Goal: Task Accomplishment & Management: Manage account settings

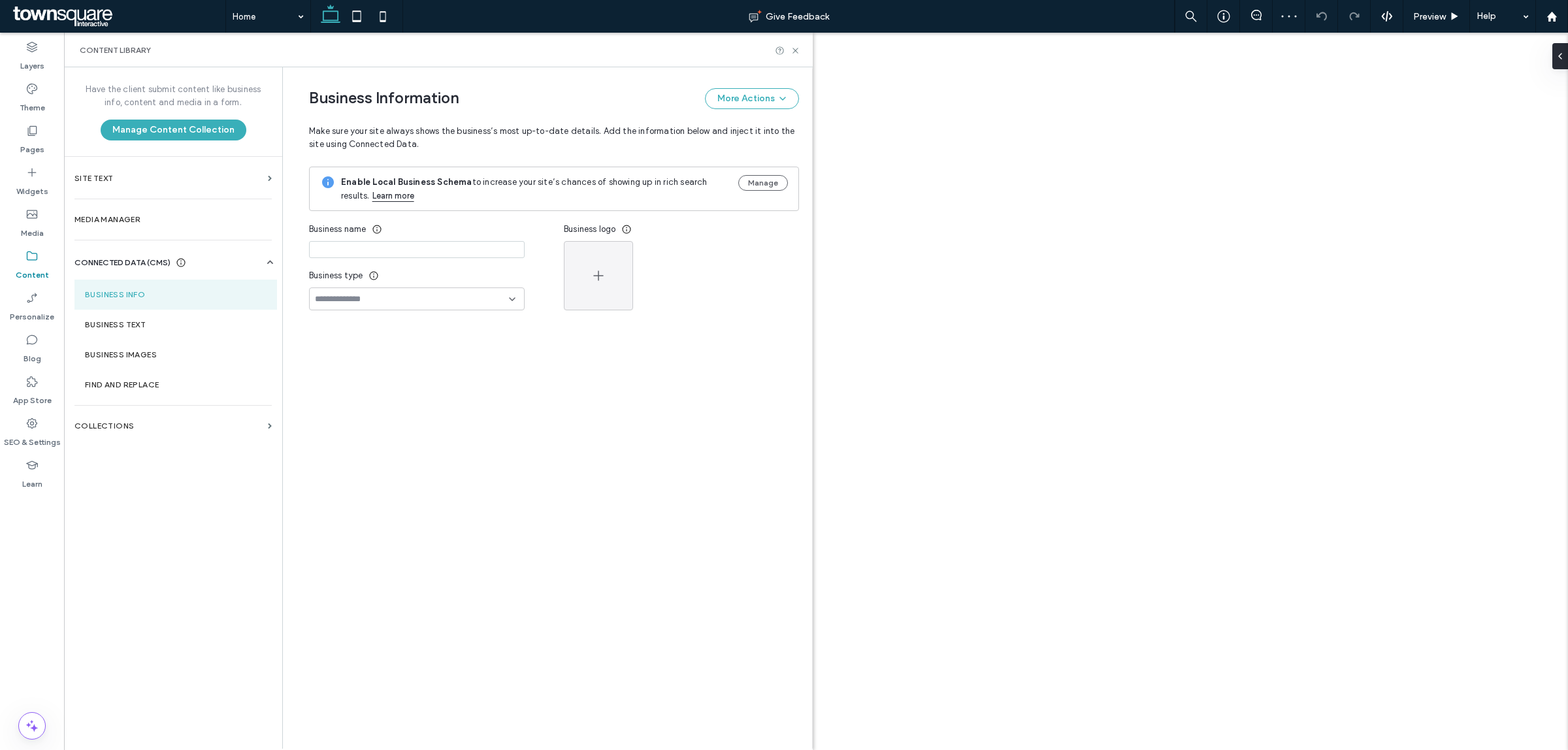
type input "**********"
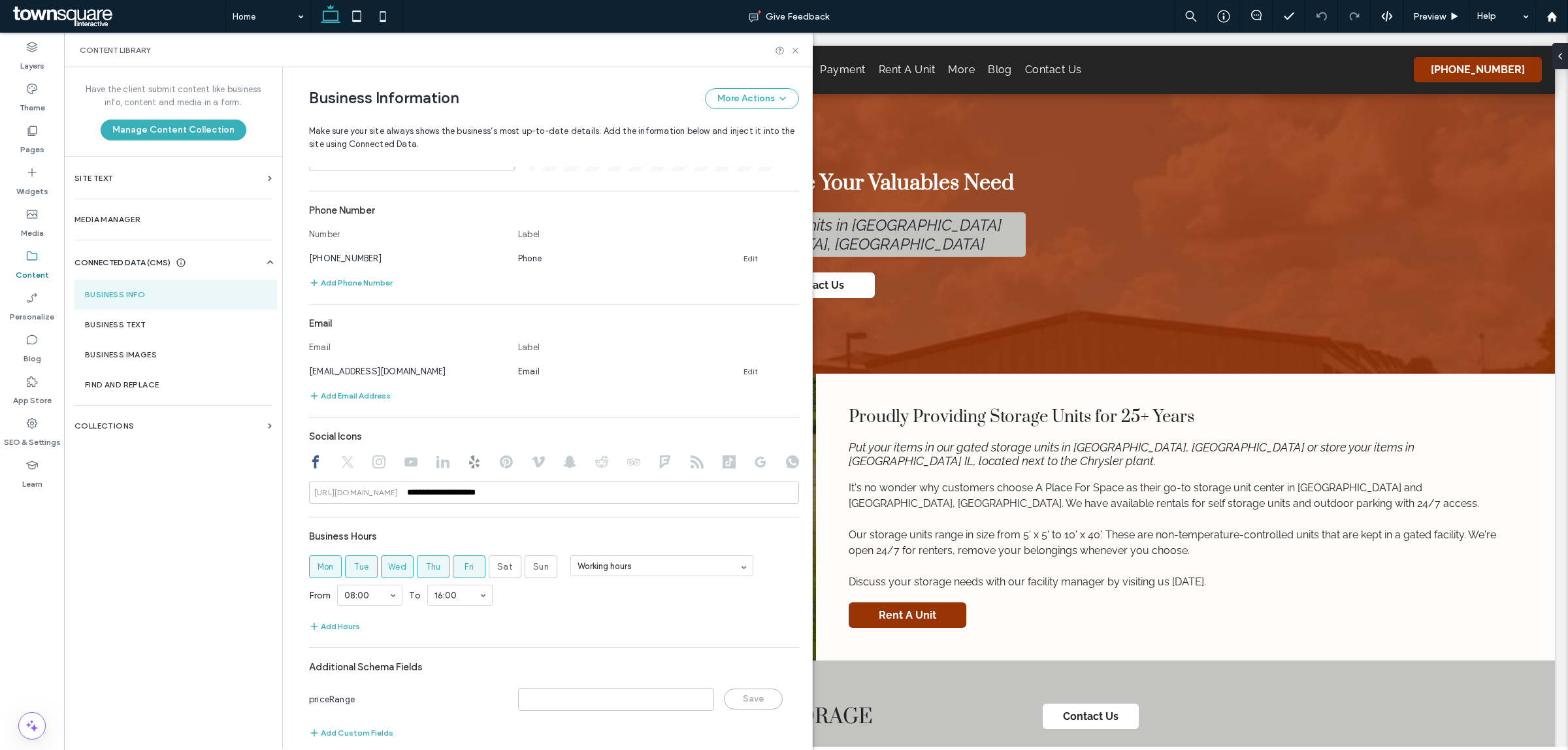
scroll to position [343, 0]
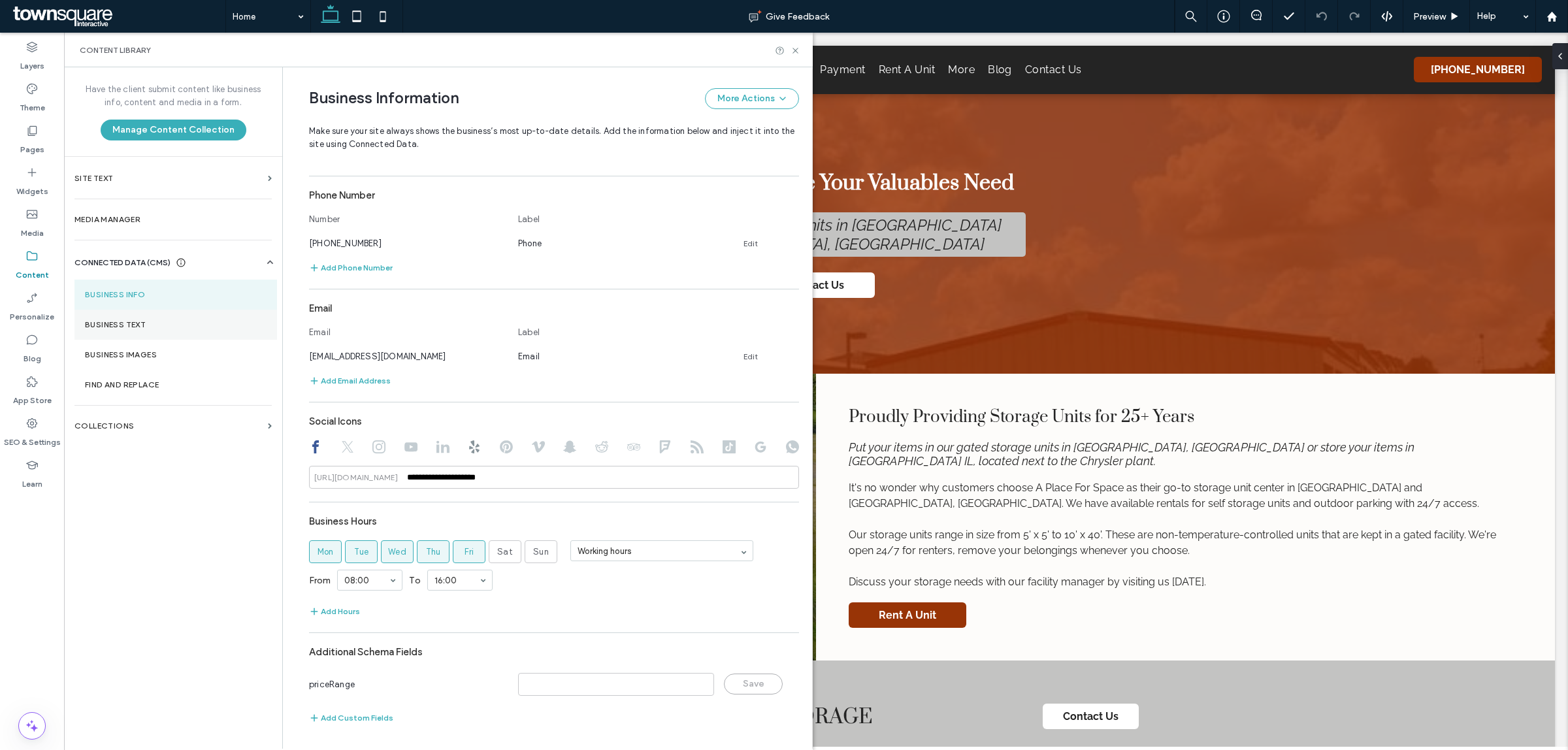
click at [109, 331] on section "Business Text" at bounding box center [175, 325] width 203 height 30
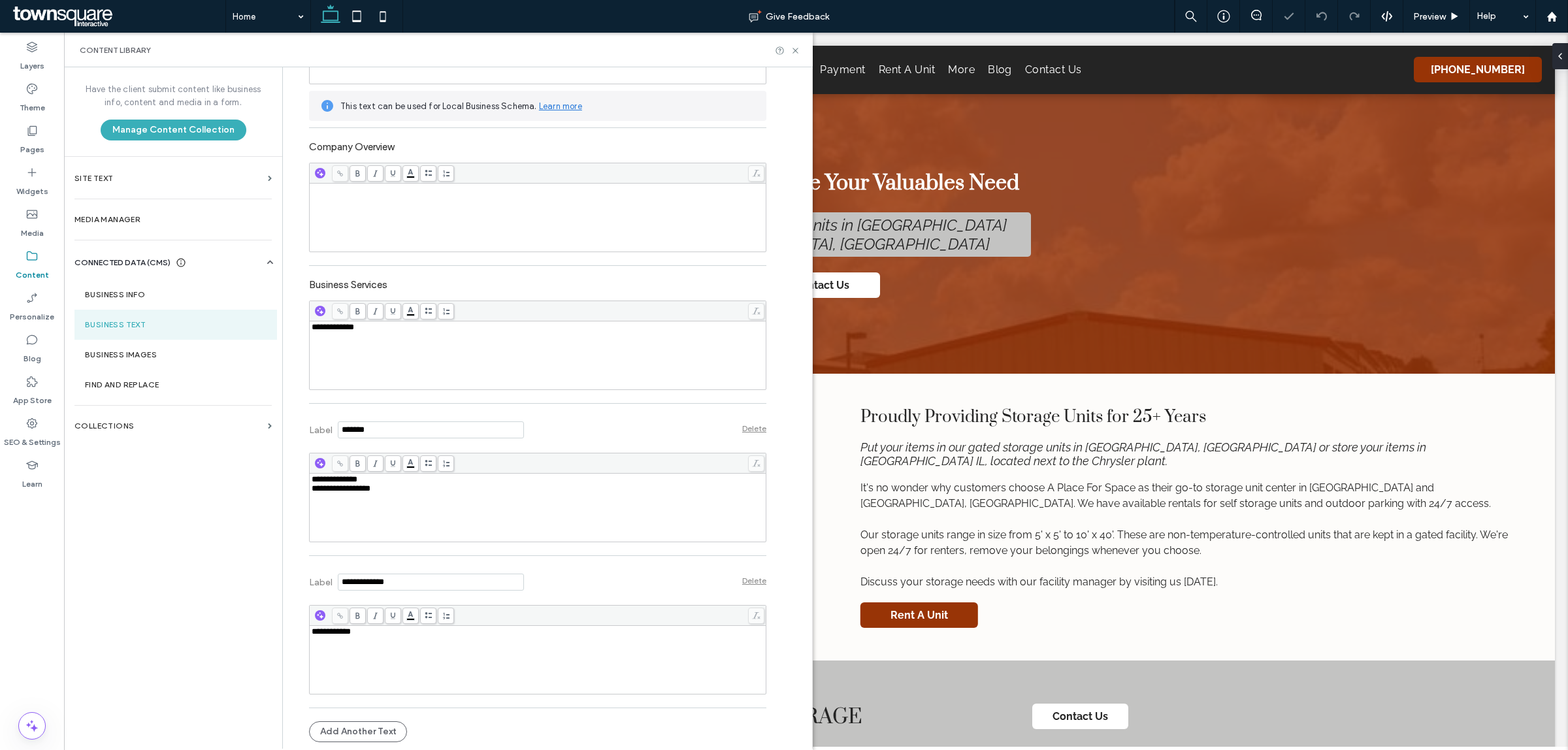
scroll to position [0, 0]
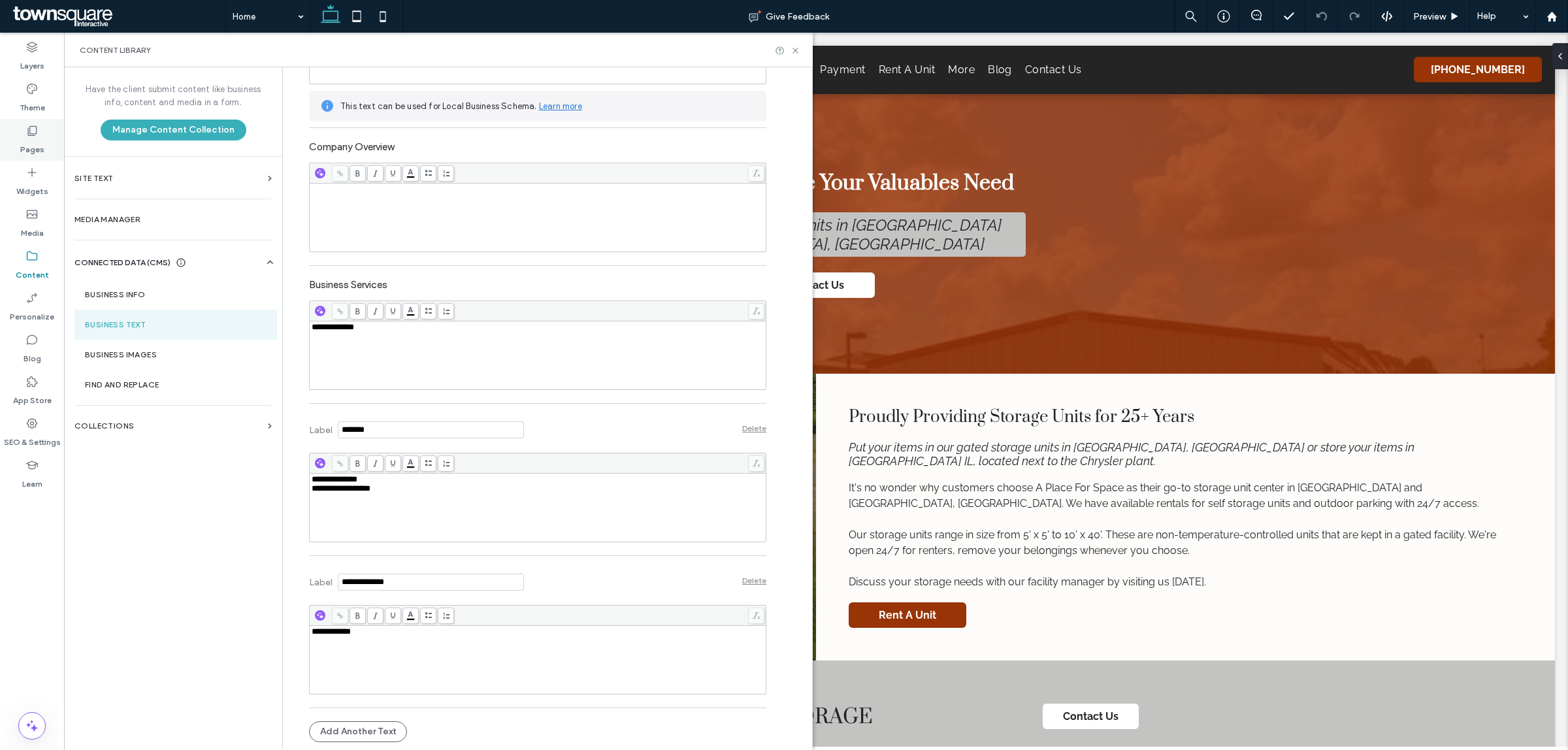
click at [32, 134] on use at bounding box center [32, 131] width 9 height 10
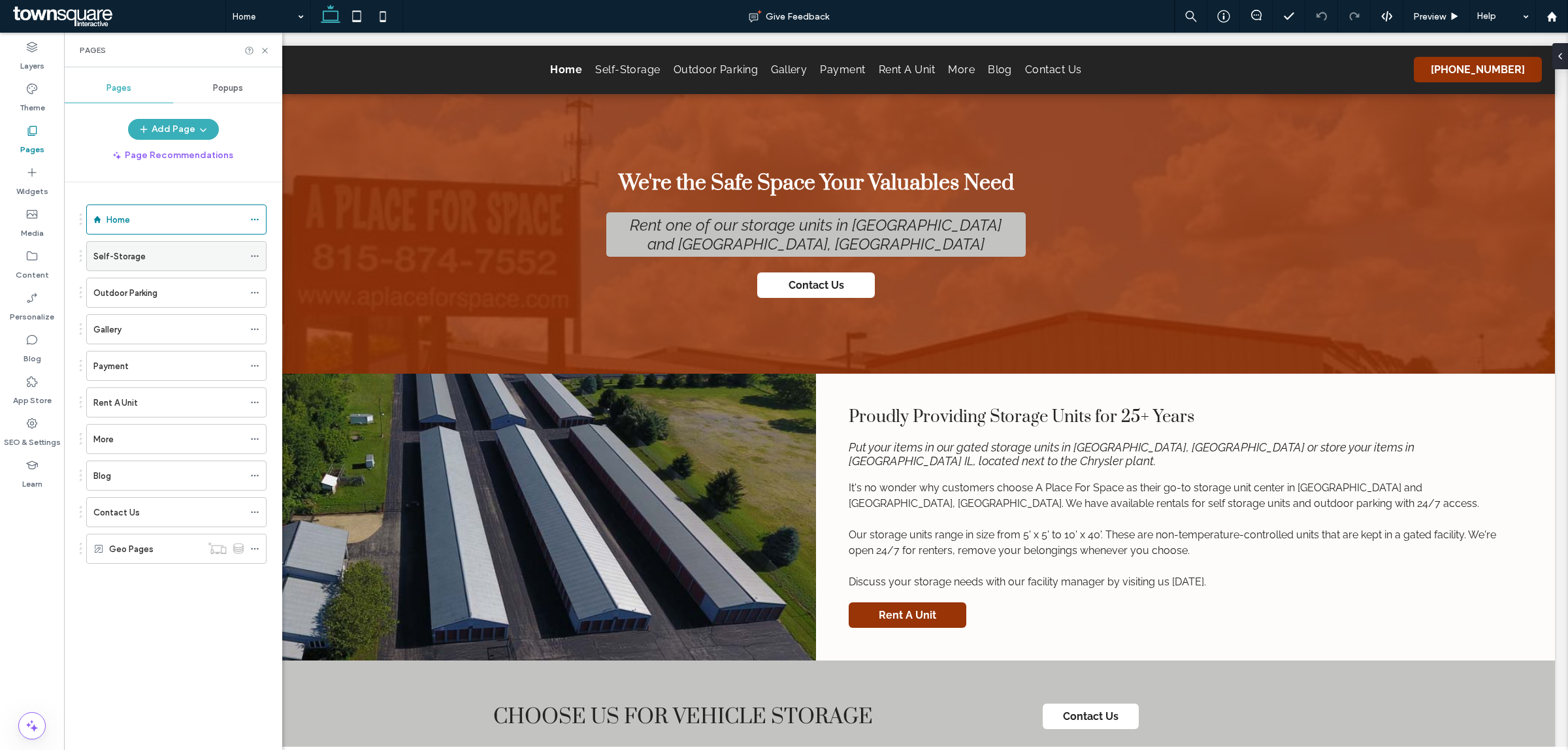
click at [255, 256] on use at bounding box center [255, 256] width 7 height 2
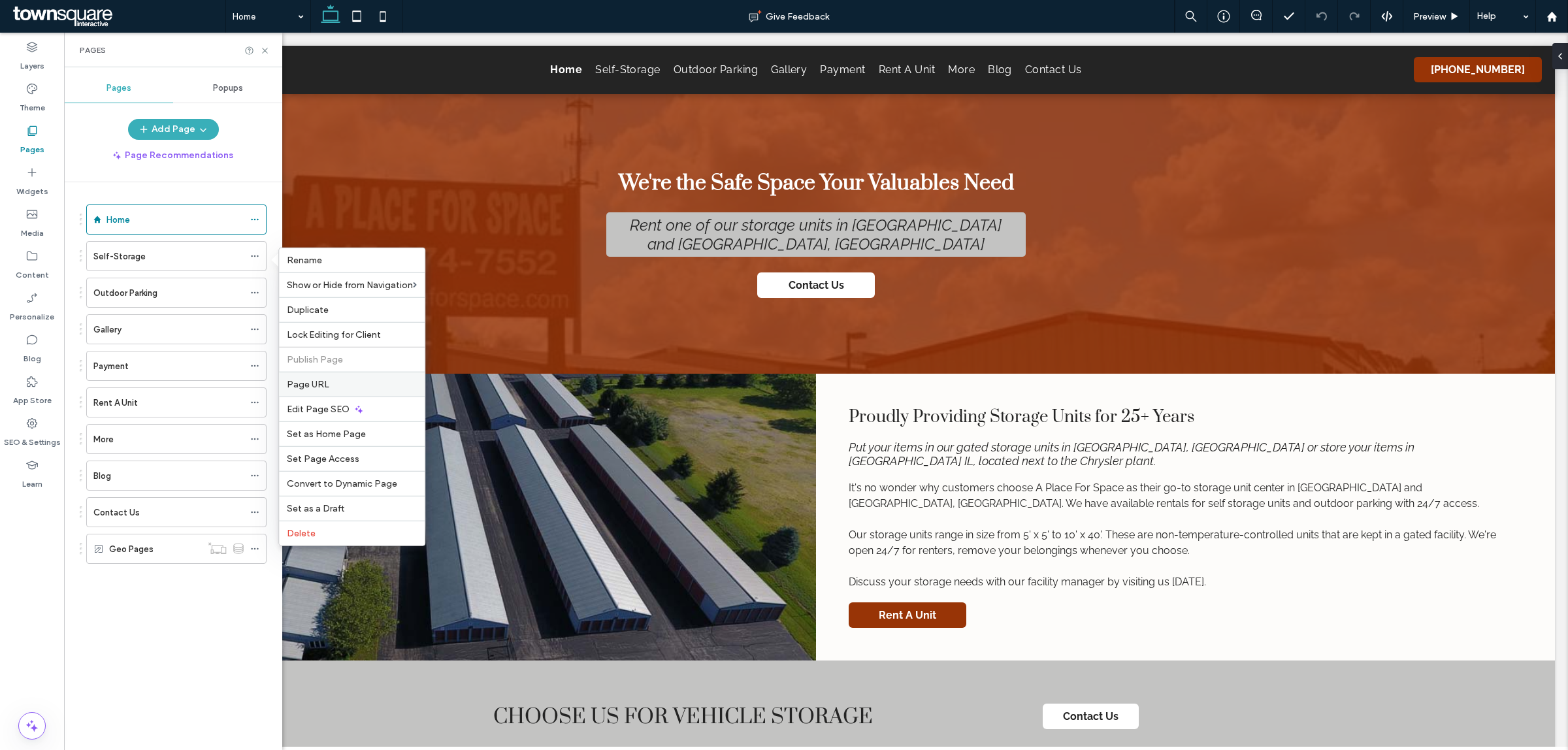
click at [314, 383] on span "Page URL" at bounding box center [308, 384] width 43 height 11
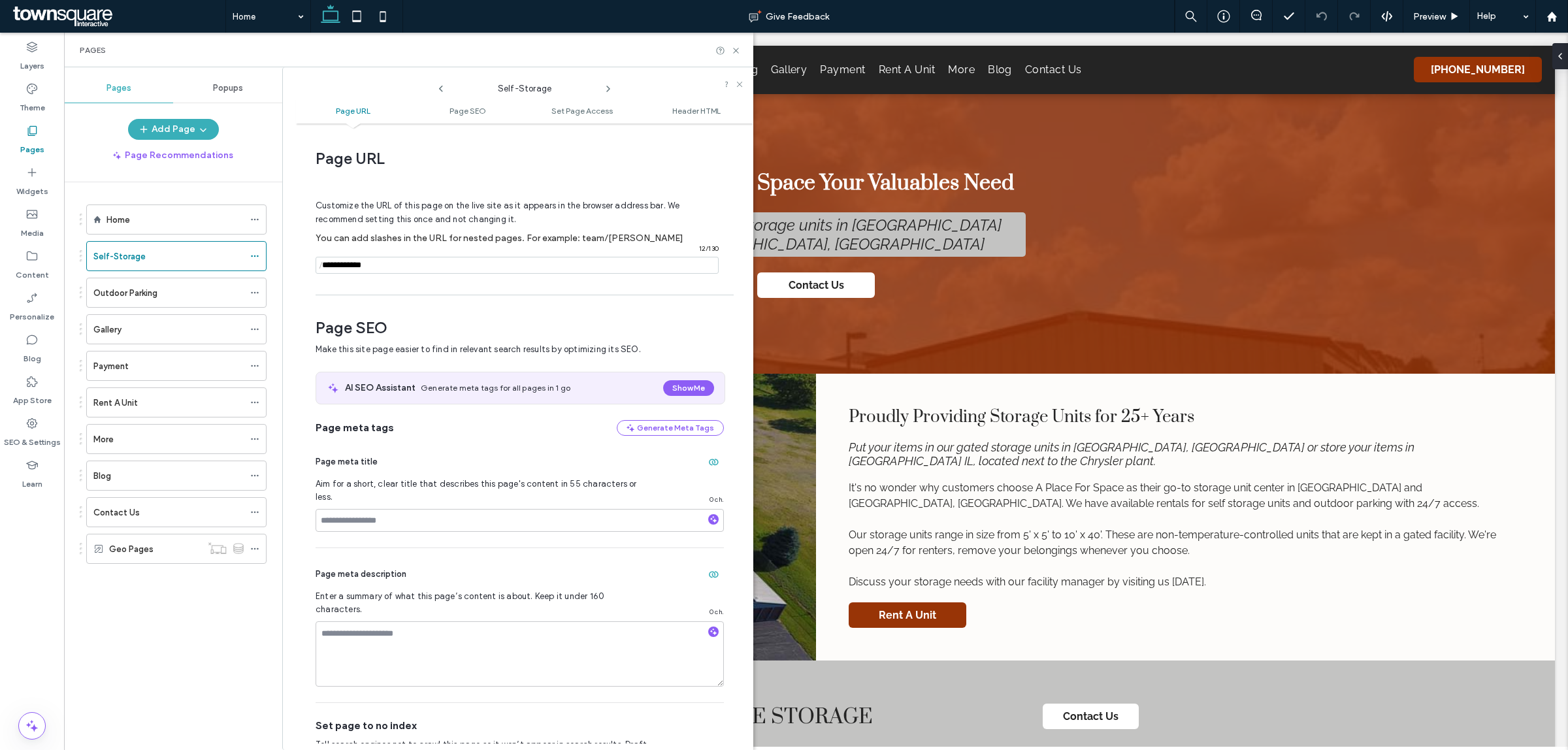
scroll to position [6, 0]
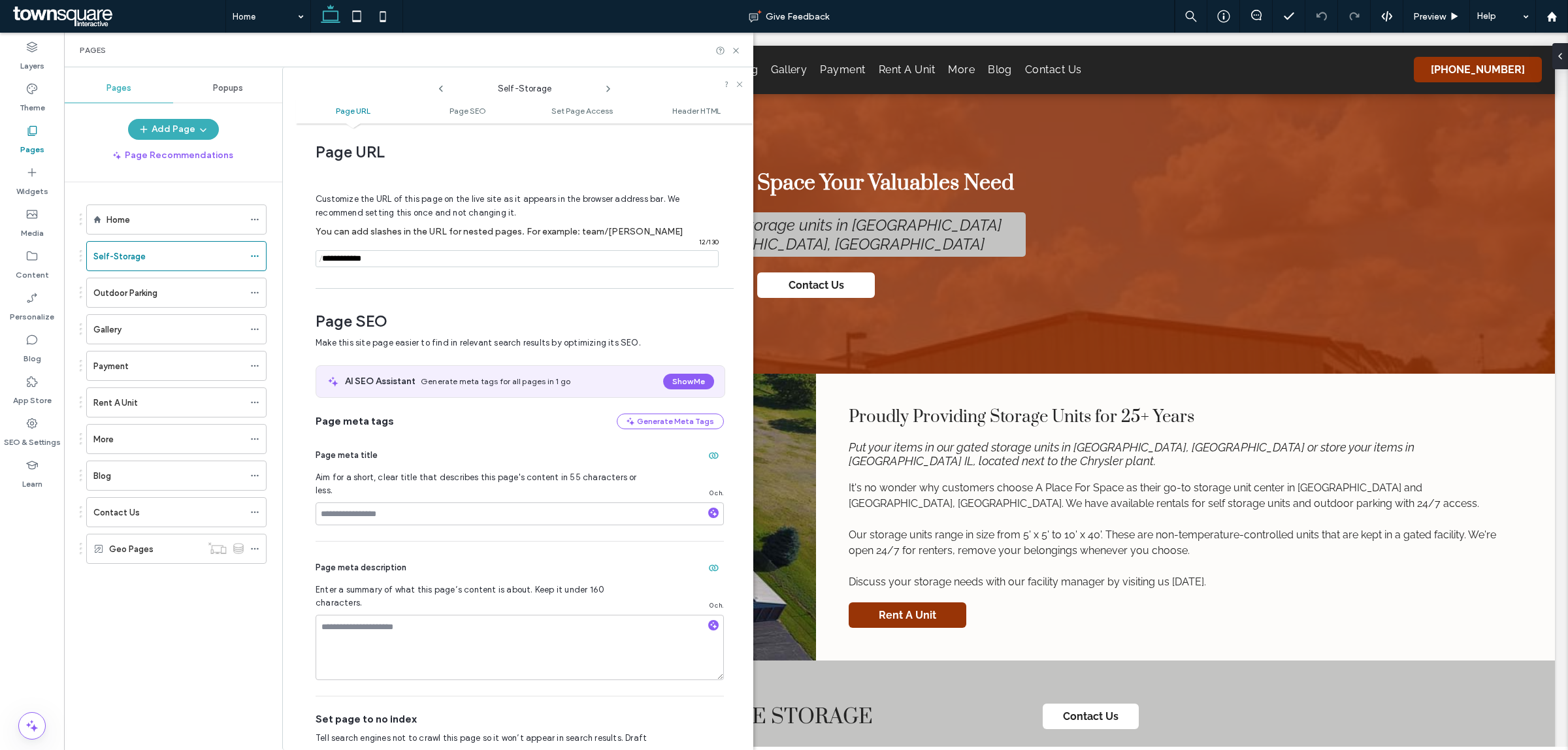
click at [607, 90] on icon at bounding box center [608, 88] width 11 height 11
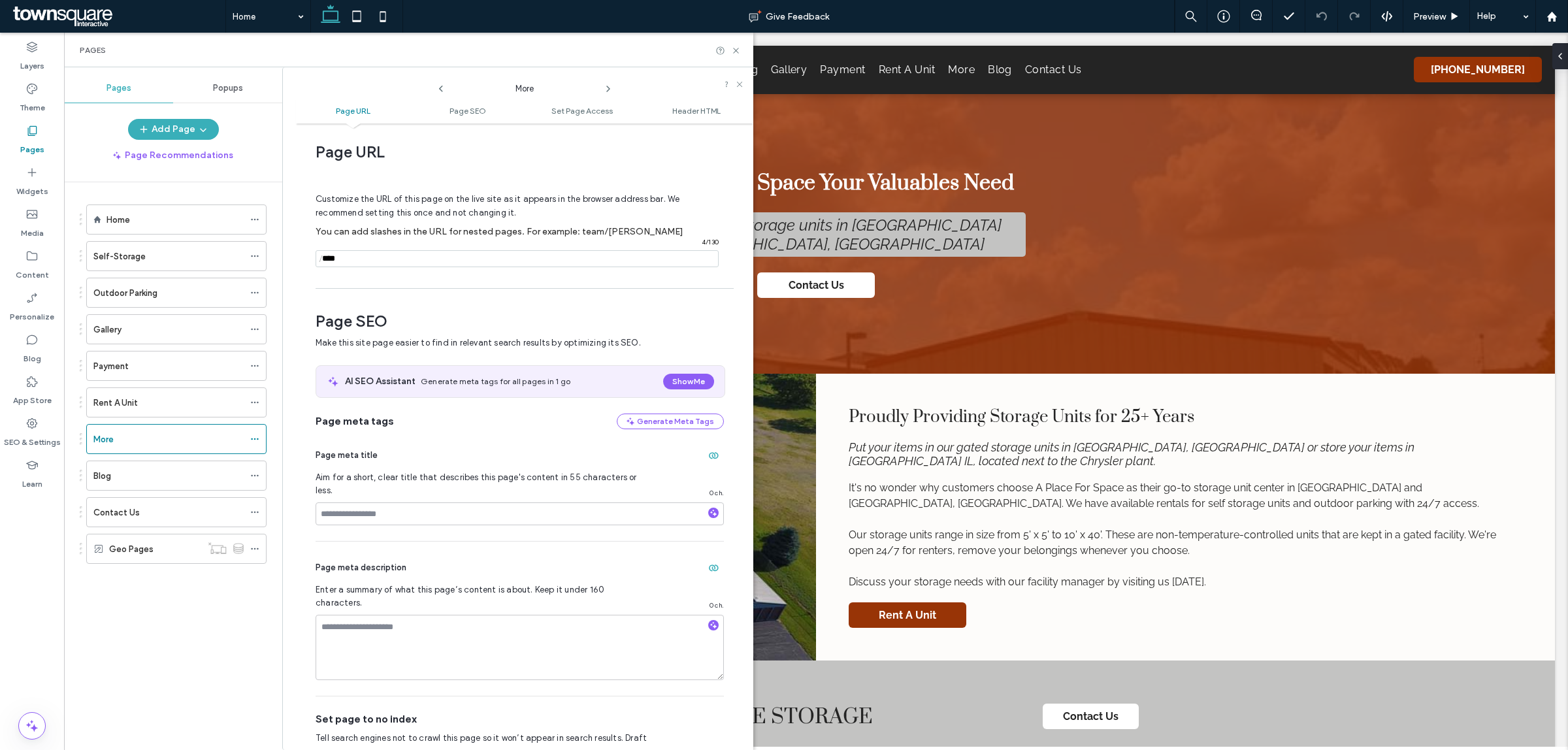
click at [607, 90] on icon at bounding box center [608, 88] width 11 height 11
click at [128, 521] on label "Contact Us" at bounding box center [116, 512] width 46 height 23
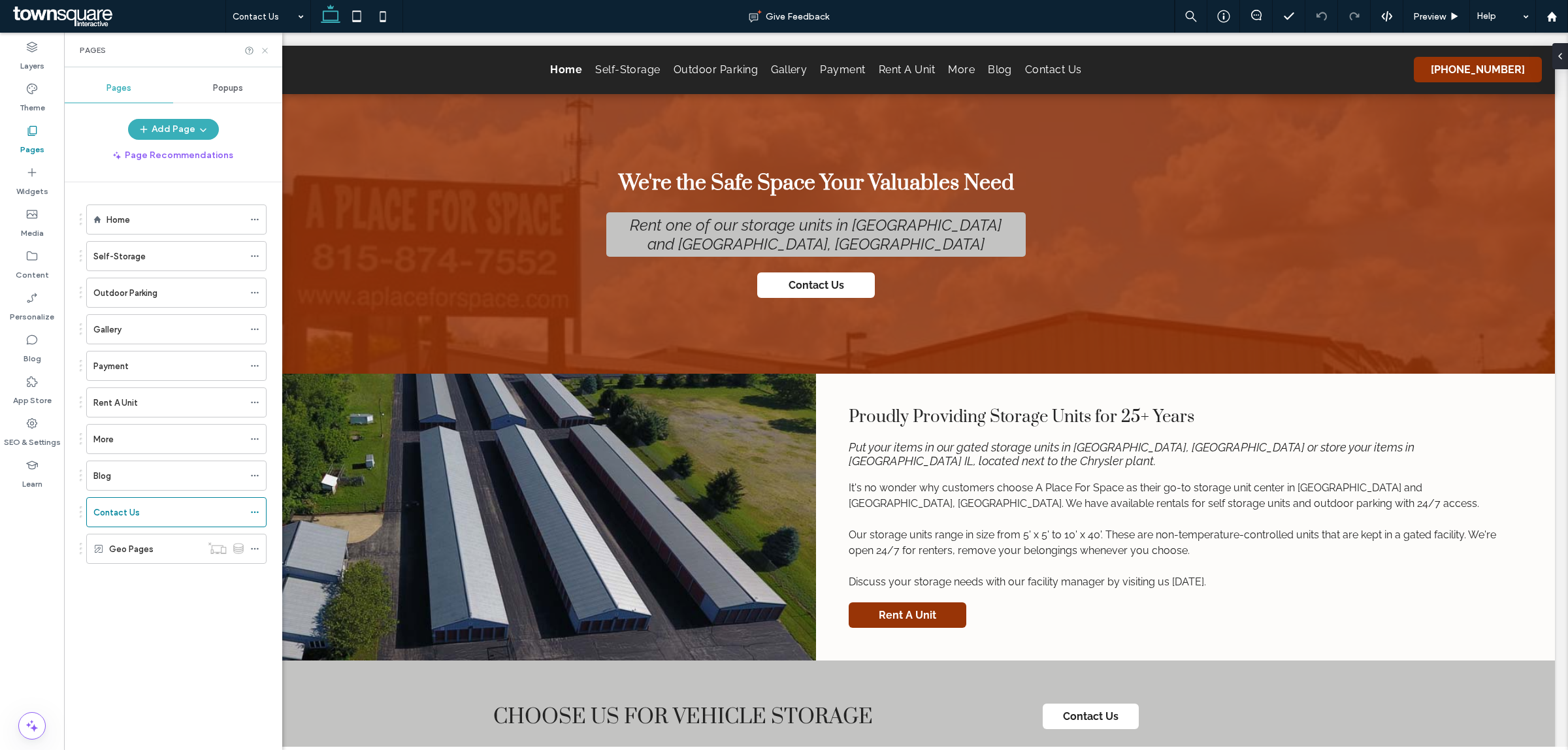
click at [263, 51] on icon at bounding box center [265, 51] width 10 height 10
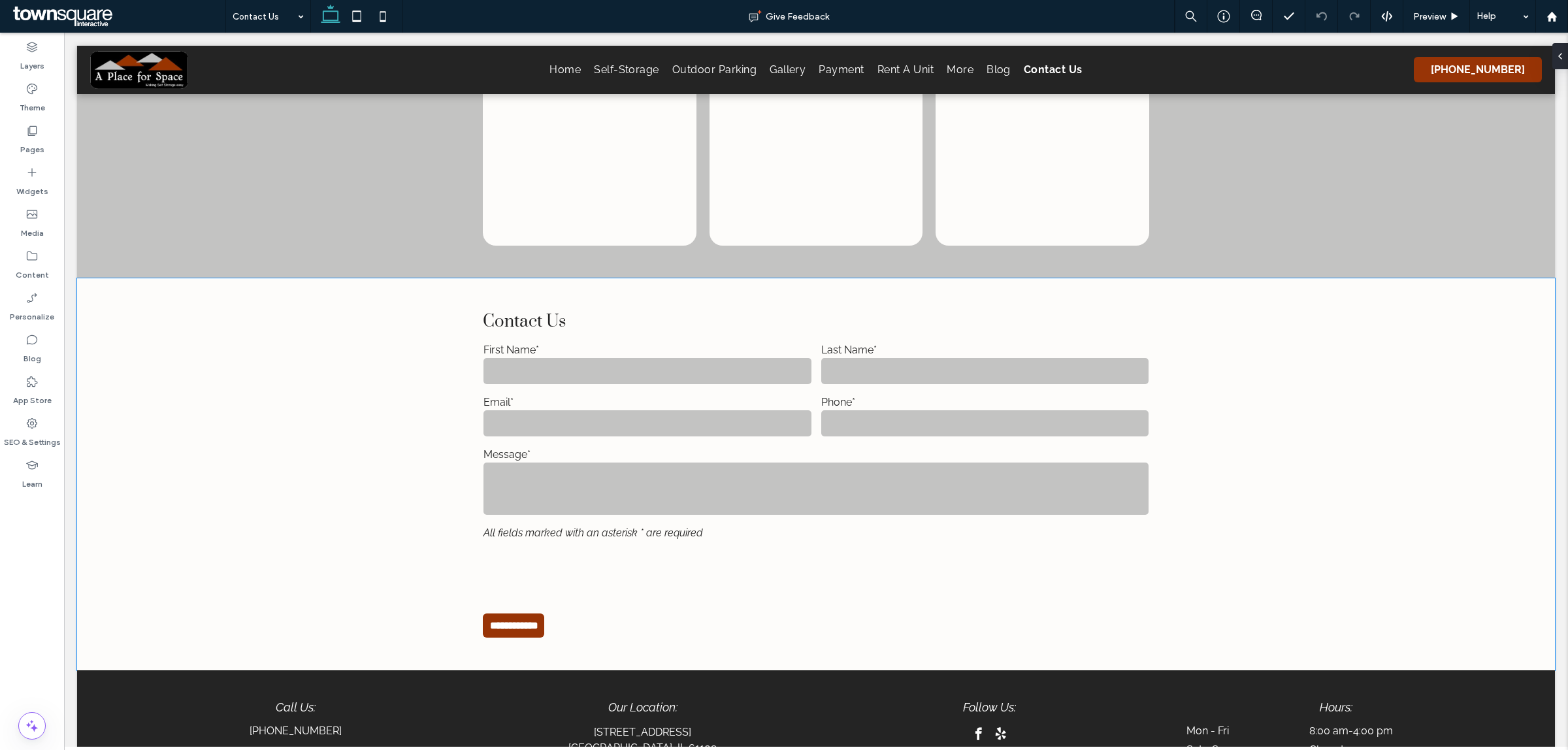
scroll to position [916, 0]
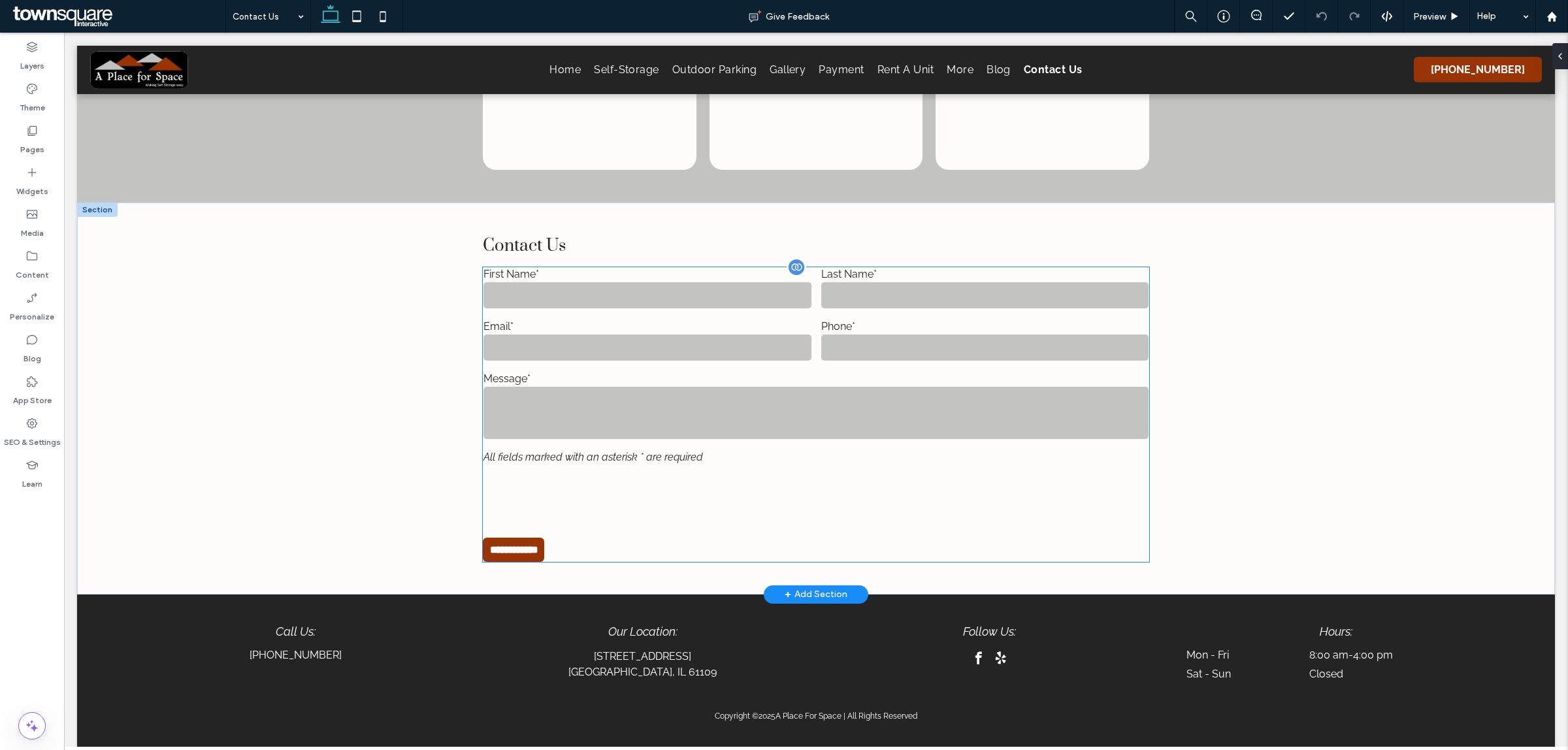
click at [735, 373] on label "Message*" at bounding box center [815, 379] width 664 height 13
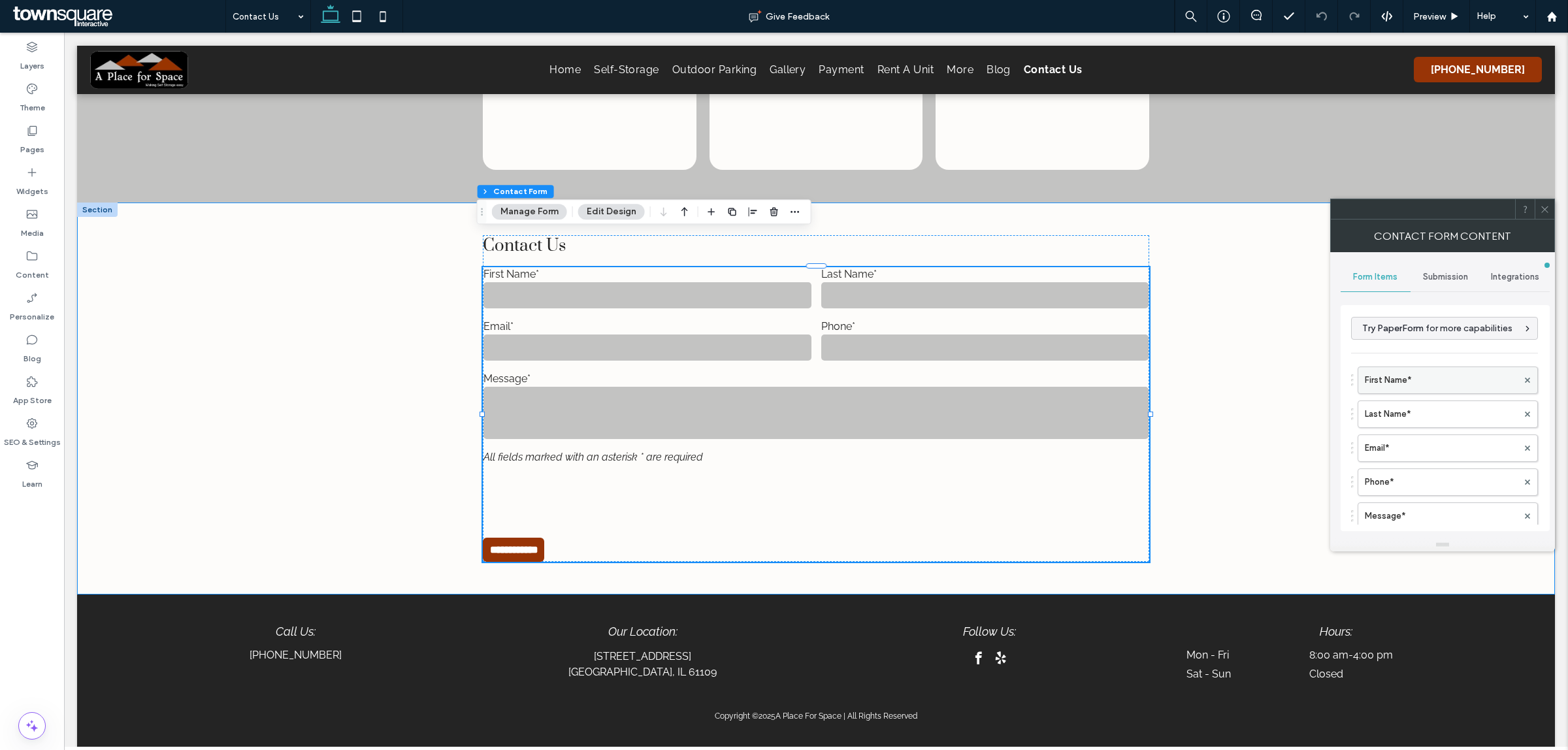
drag, startPoint x: 1377, startPoint y: 384, endPoint x: 1172, endPoint y: 309, distance: 218.3
click at [1377, 384] on label "First Name*" at bounding box center [1441, 380] width 153 height 26
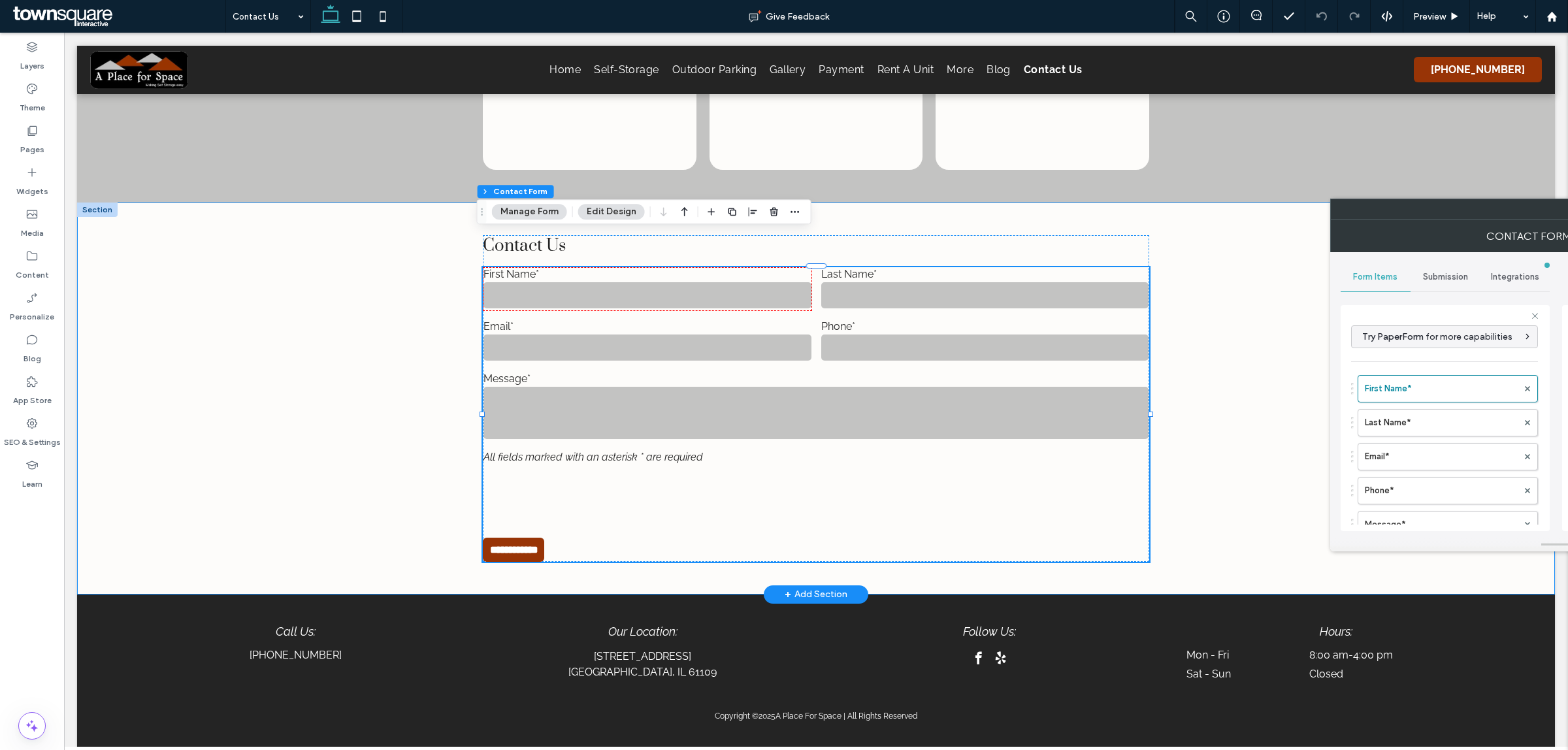
type input "**********"
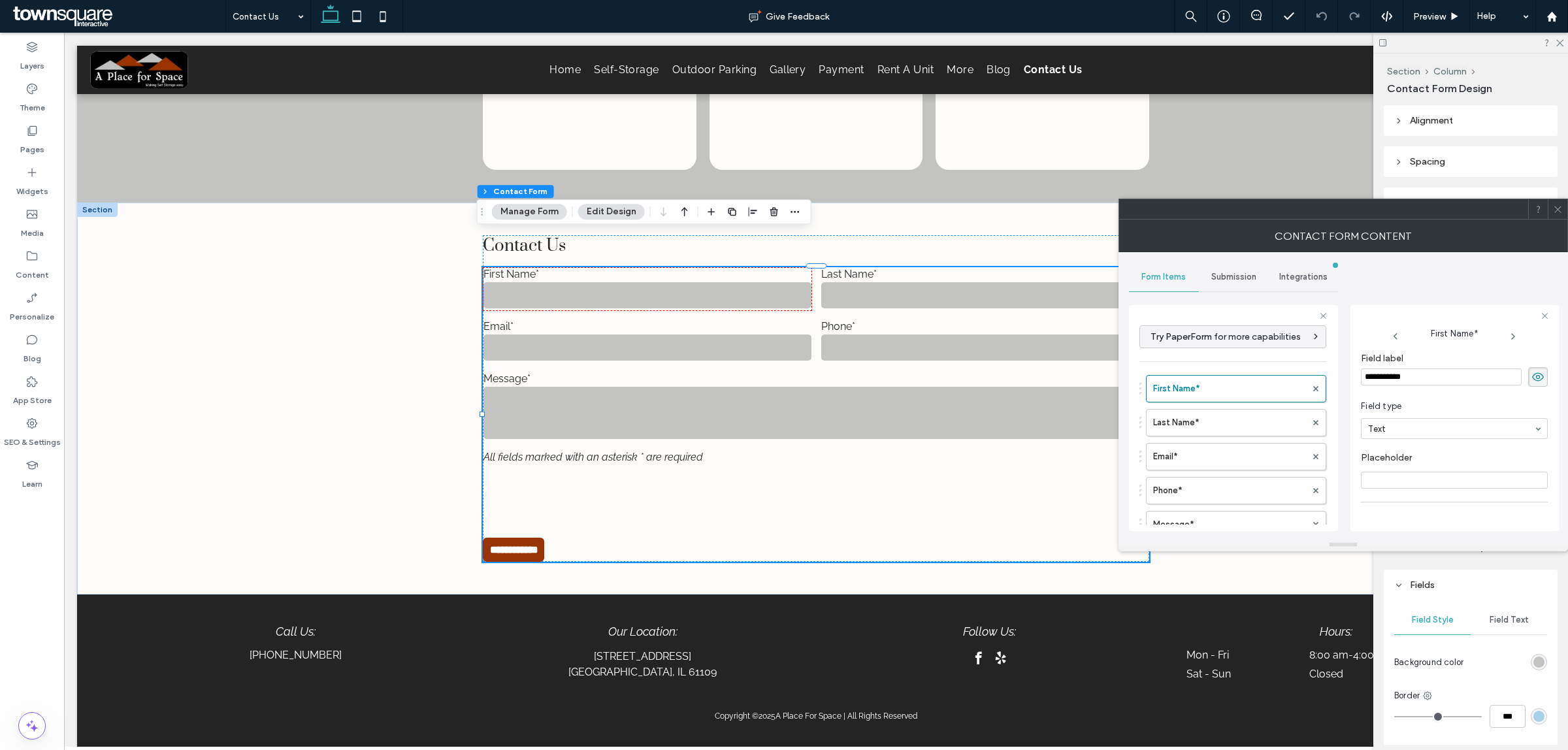
type input "***"
type input "**"
type input "*"
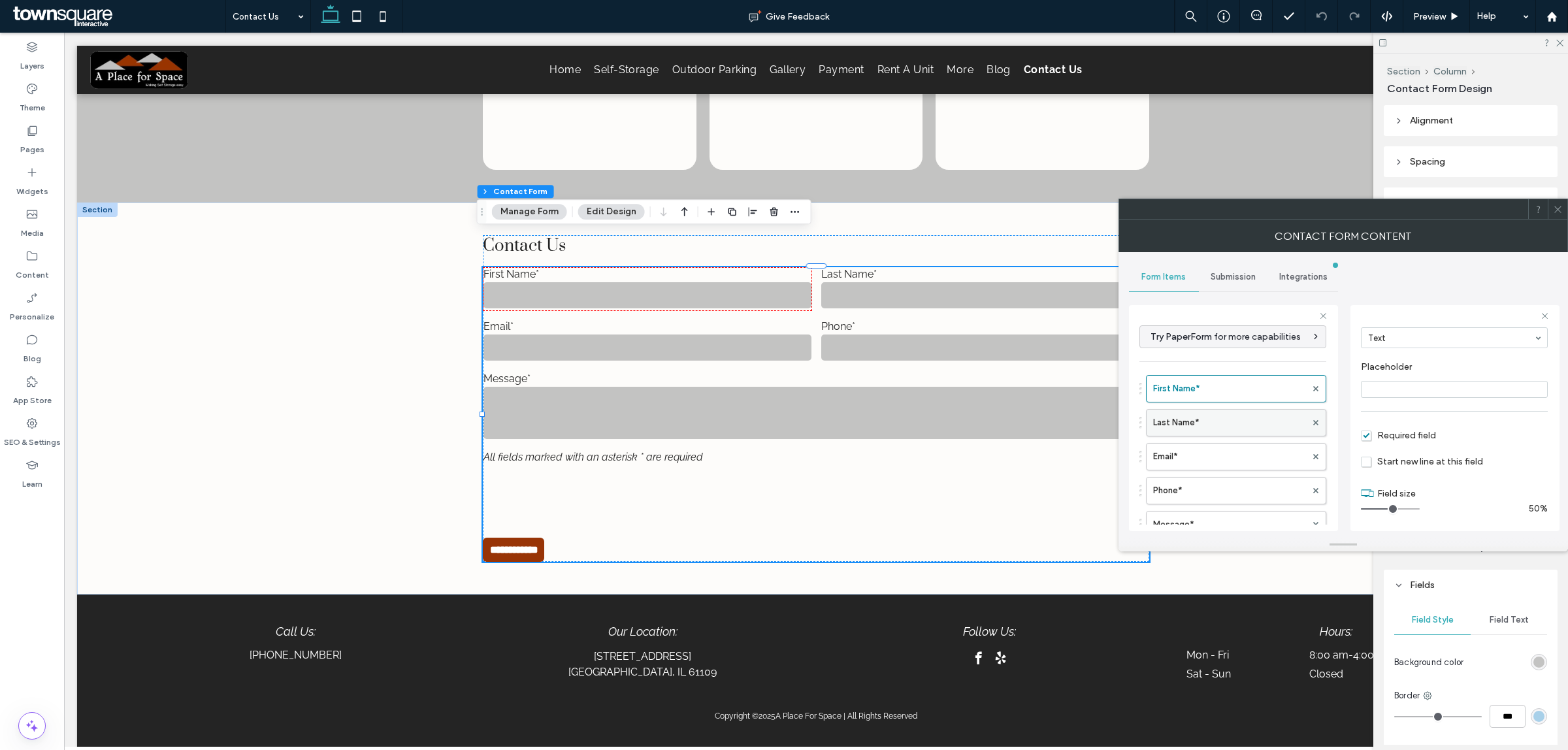
click at [1154, 418] on label "Last Name*" at bounding box center [1229, 422] width 153 height 26
click at [1233, 464] on label "Email*" at bounding box center [1229, 456] width 153 height 26
click at [1230, 491] on label "Phone*" at bounding box center [1229, 490] width 153 height 26
click at [1231, 396] on label "Free Text" at bounding box center [1229, 395] width 153 height 26
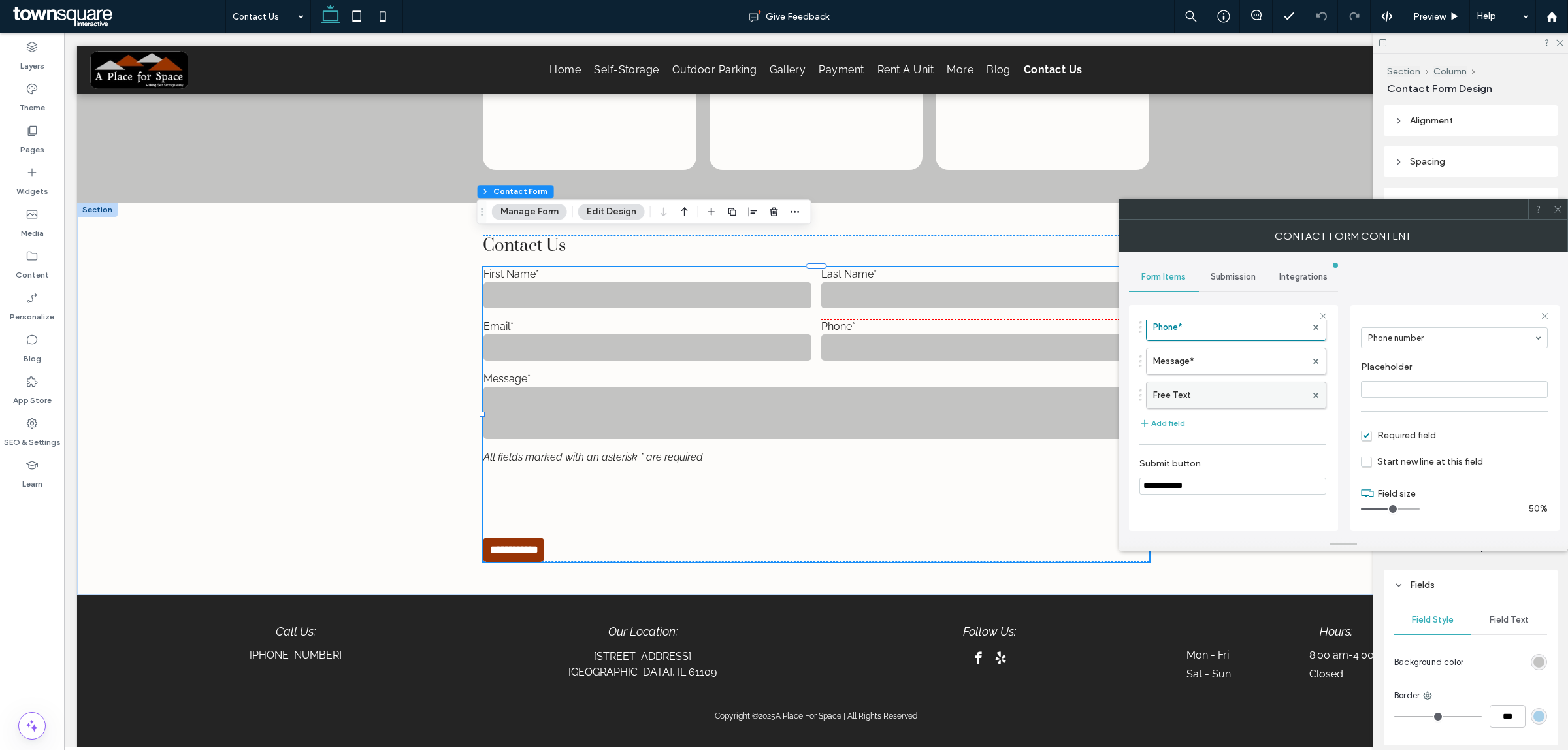
type input "**"
click at [1226, 365] on label "Message*" at bounding box center [1229, 361] width 153 height 26
click at [1225, 280] on span "Submission" at bounding box center [1233, 276] width 45 height 11
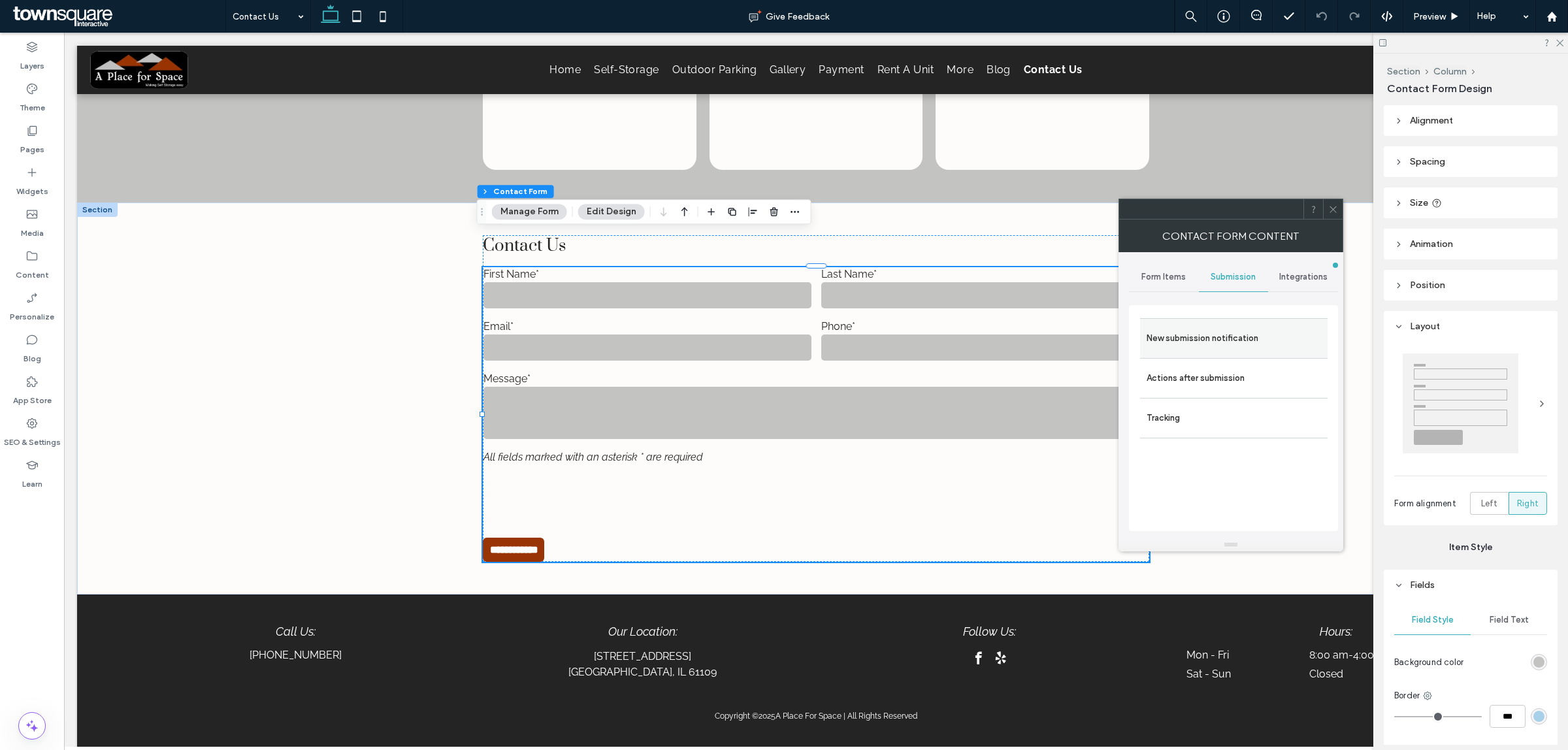
click at [1222, 354] on div "New submission notification" at bounding box center [1233, 338] width 187 height 40
click at [1223, 339] on label "New submission notification" at bounding box center [1234, 338] width 175 height 26
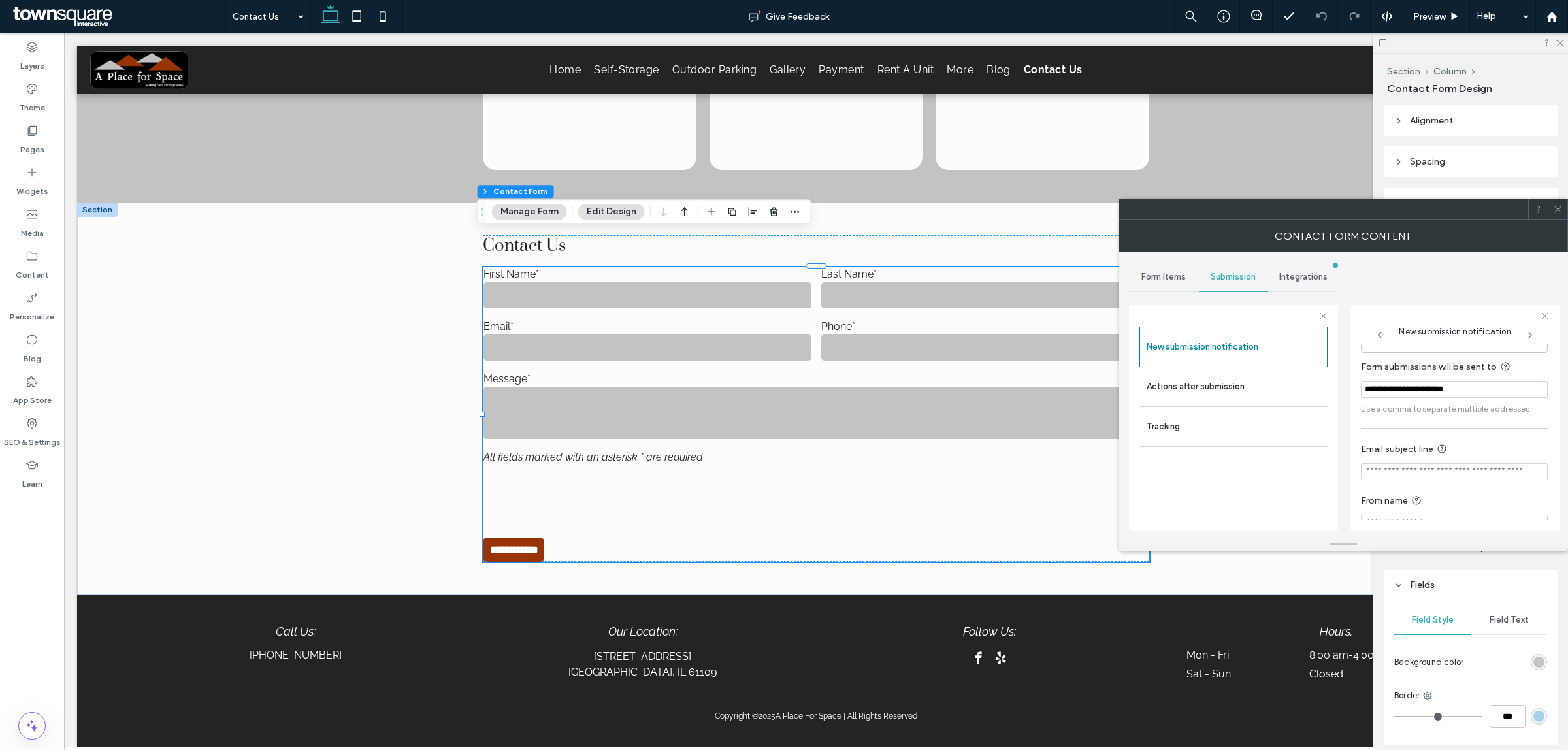
scroll to position [72, 0]
click at [1228, 386] on label "Actions after submission" at bounding box center [1234, 387] width 175 height 26
click at [1553, 215] on span at bounding box center [1557, 209] width 10 height 20
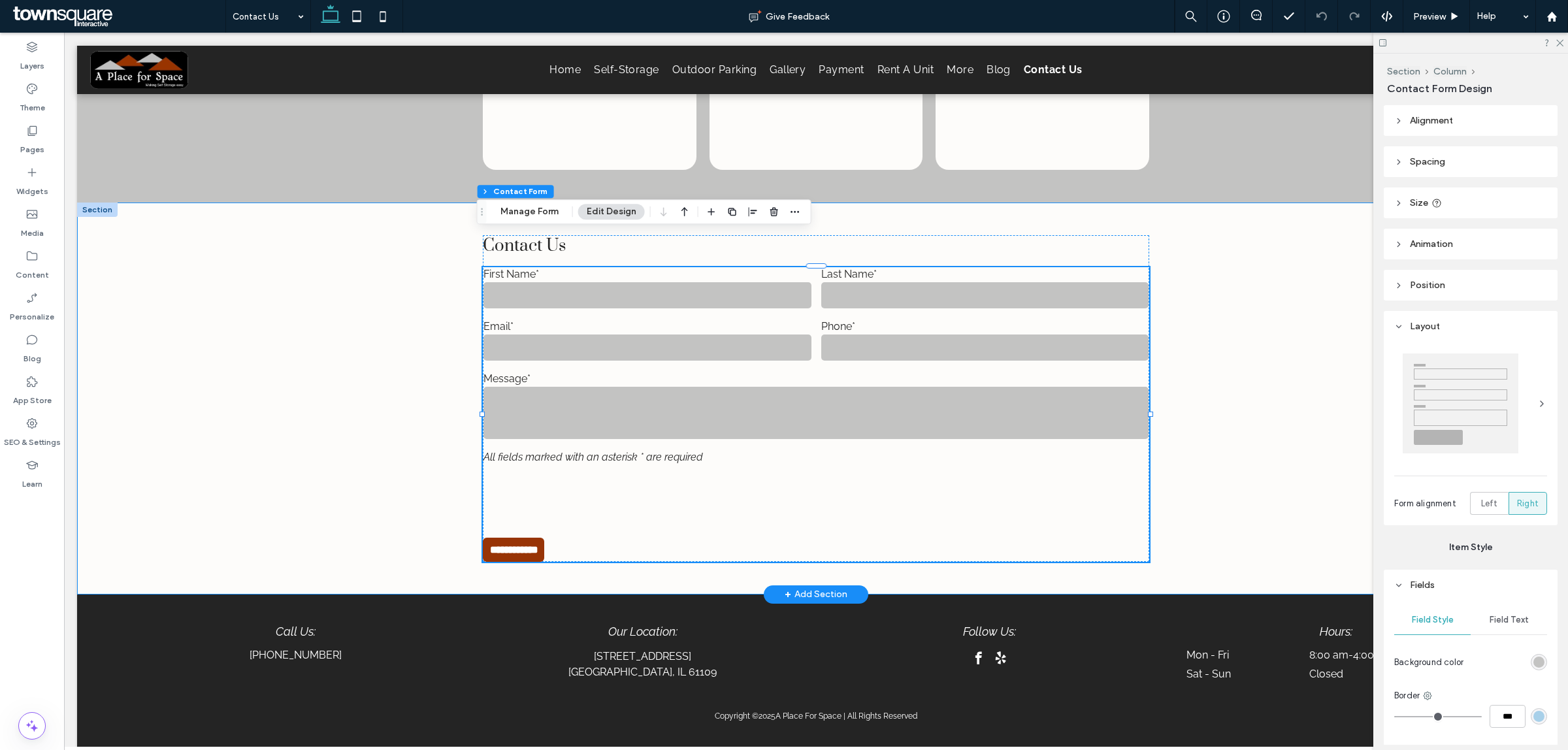
drag, startPoint x: 1243, startPoint y: 393, endPoint x: 1327, endPoint y: 365, distance: 88.5
click at [1243, 393] on div "**********" at bounding box center [816, 399] width 1478 height 392
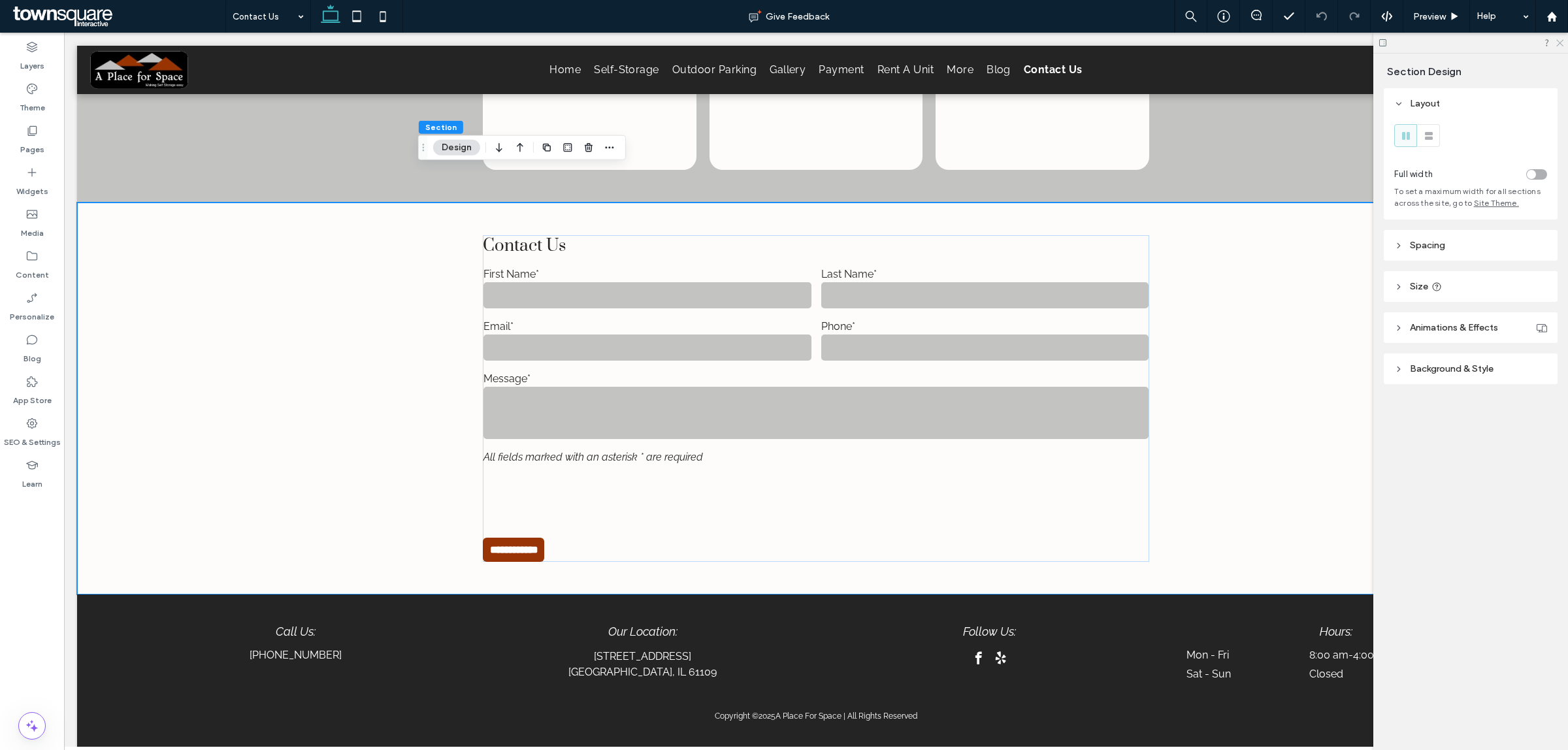
drag, startPoint x: 1136, startPoint y: 355, endPoint x: 1562, endPoint y: 43, distance: 528.0
click at [1562, 43] on icon at bounding box center [1559, 42] width 8 height 8
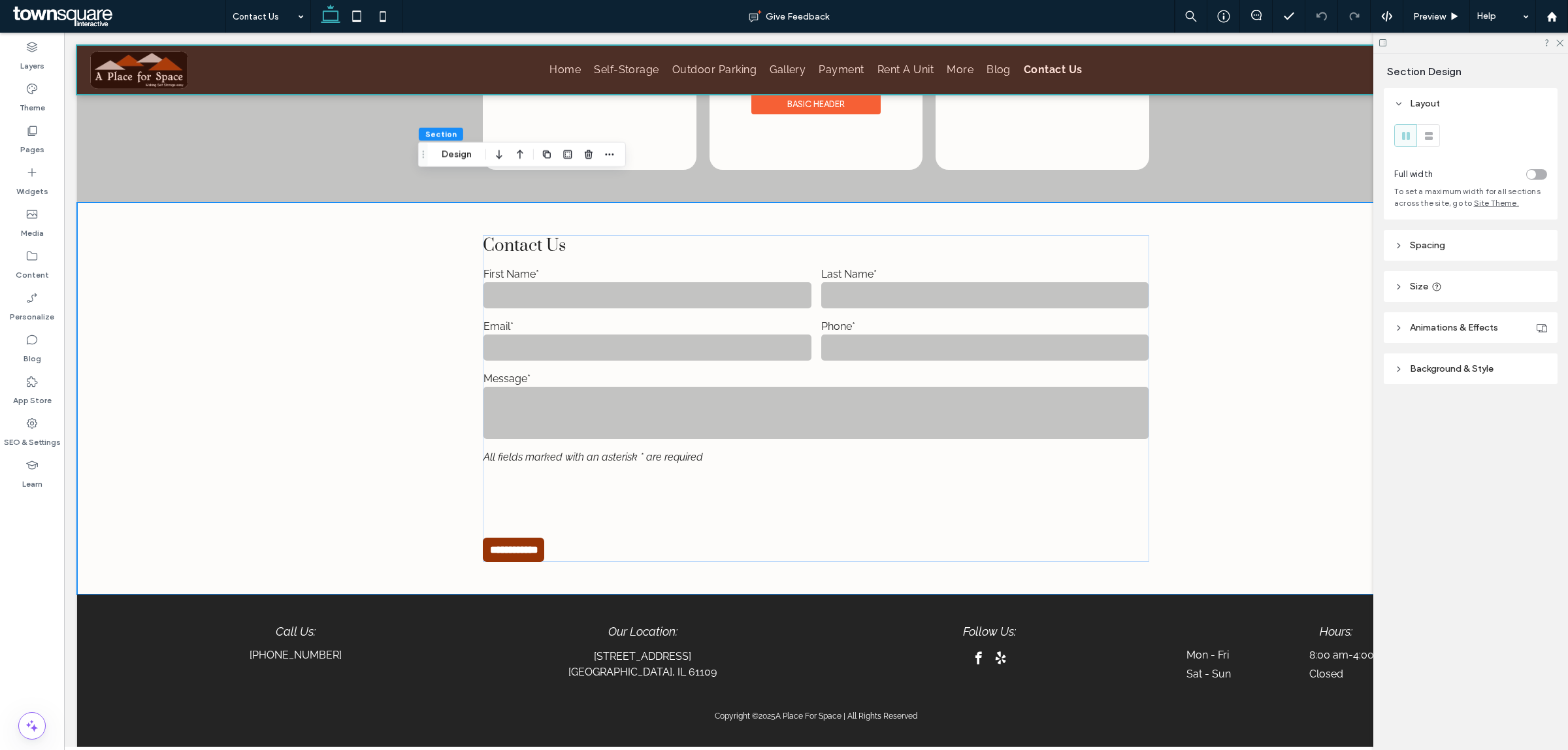
click at [1231, 79] on div at bounding box center [816, 69] width 1478 height 48
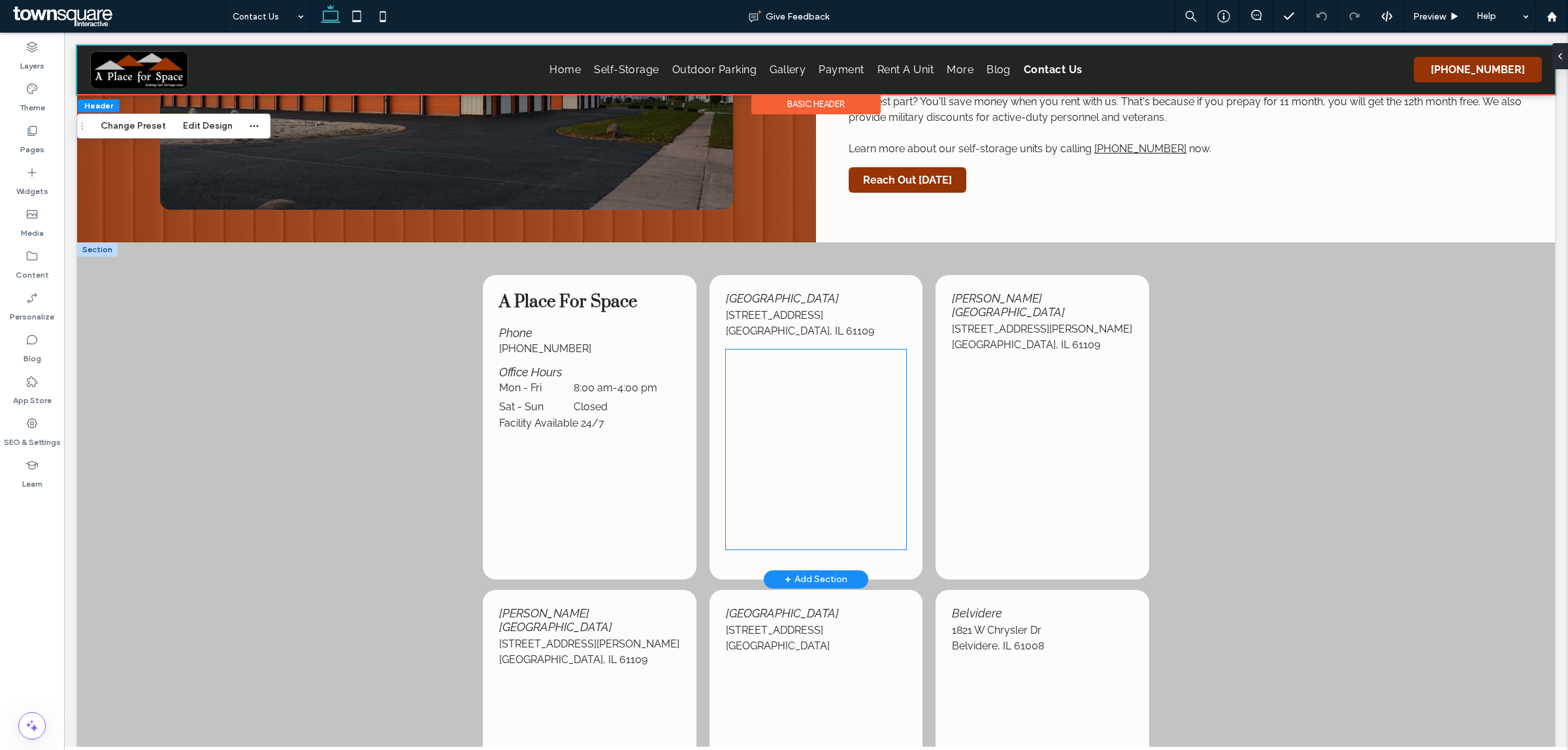
scroll to position [245, 0]
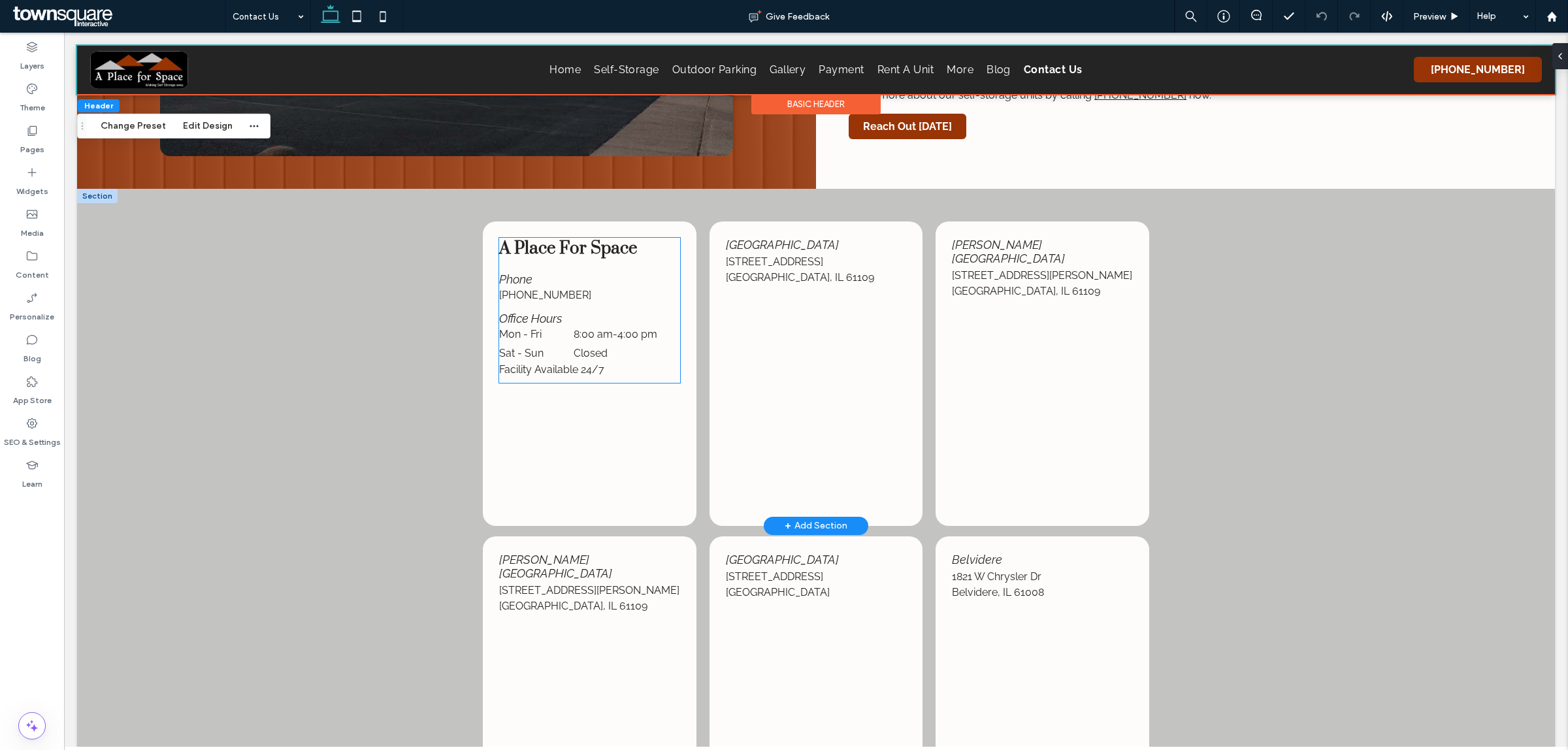
click at [552, 328] on dt "Mon - Fri" at bounding box center [535, 335] width 72 height 13
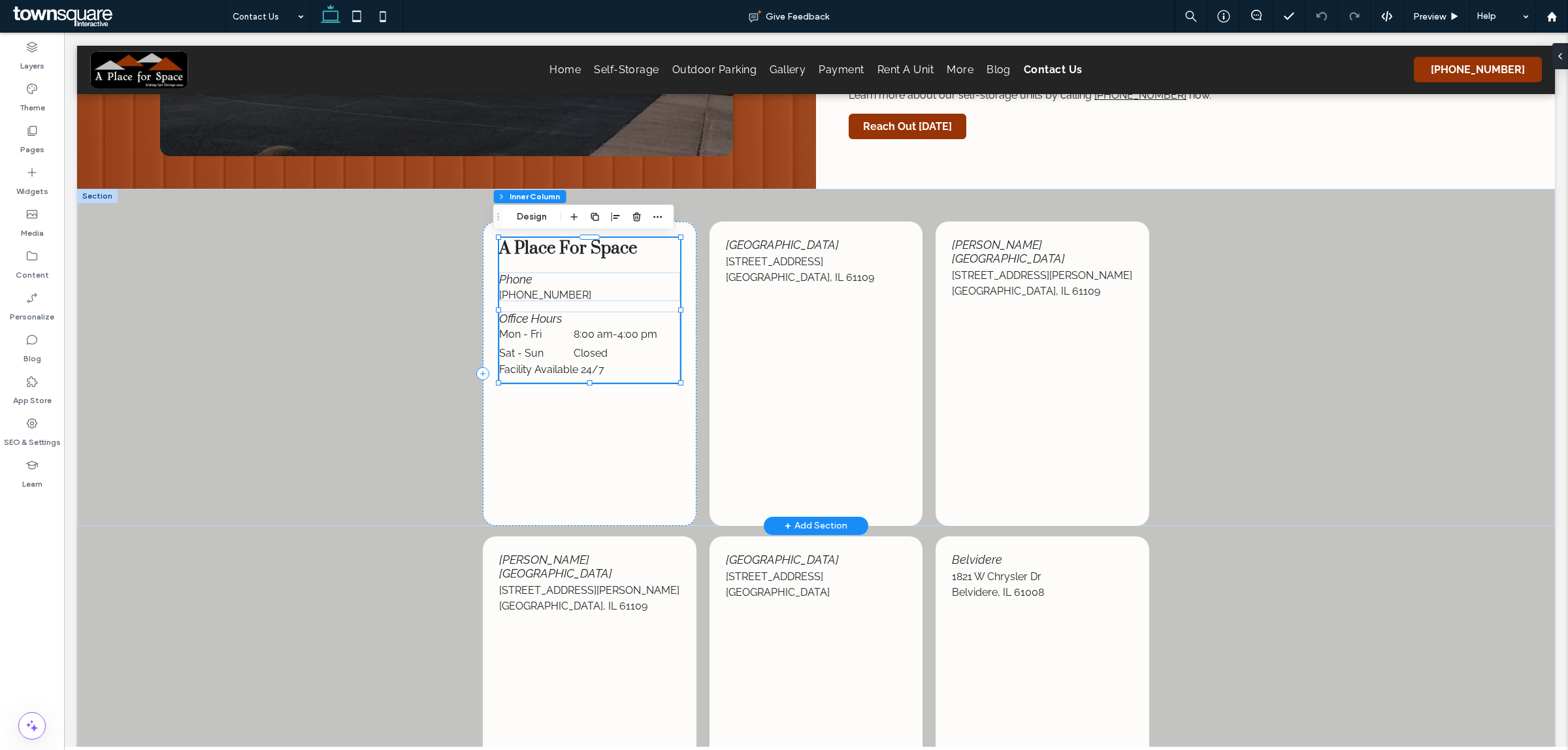
click at [534, 268] on div "A Place For Space Phone [PHONE_NUMBER] Office Hours Mon - Fri 8:00 am - 4:00 pm…" at bounding box center [589, 310] width 180 height 145
click at [542, 335] on dt "Mon - Fri" at bounding box center [535, 335] width 72 height 13
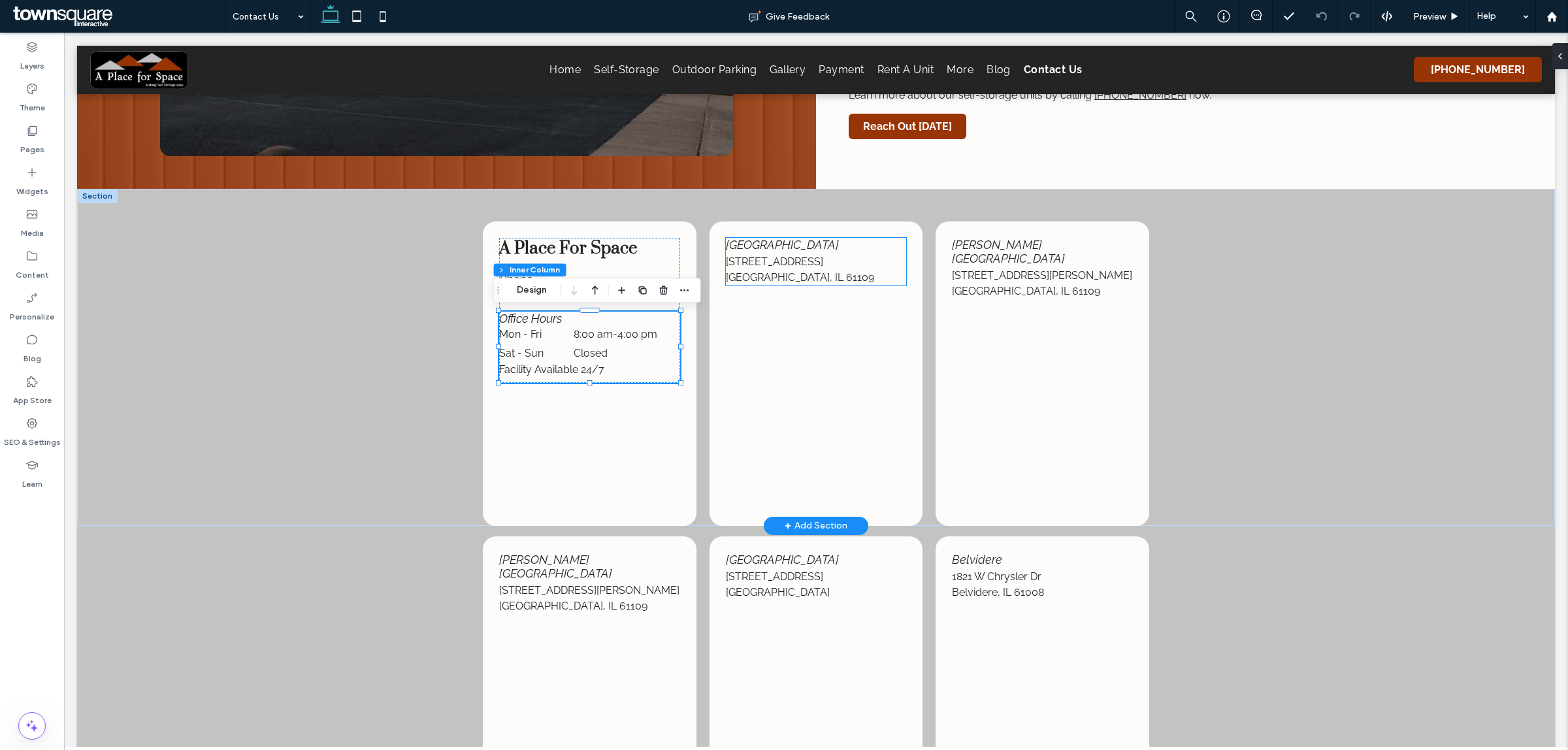
click at [790, 263] on p "[STREET_ADDRESS]" at bounding box center [816, 262] width 180 height 15
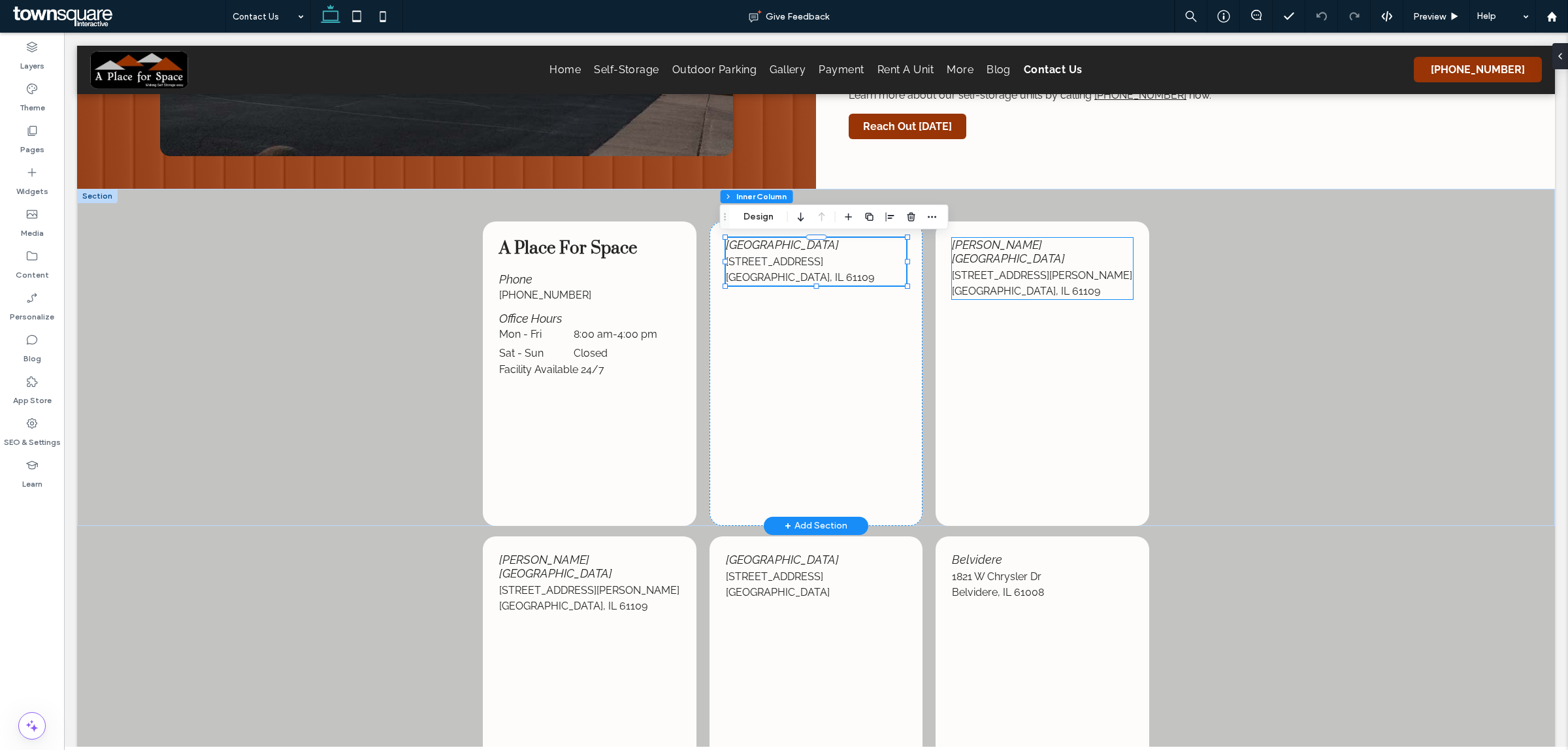
click at [1027, 268] on p "[STREET_ADDRESS][PERSON_NAME]" at bounding box center [1041, 276] width 180 height 15
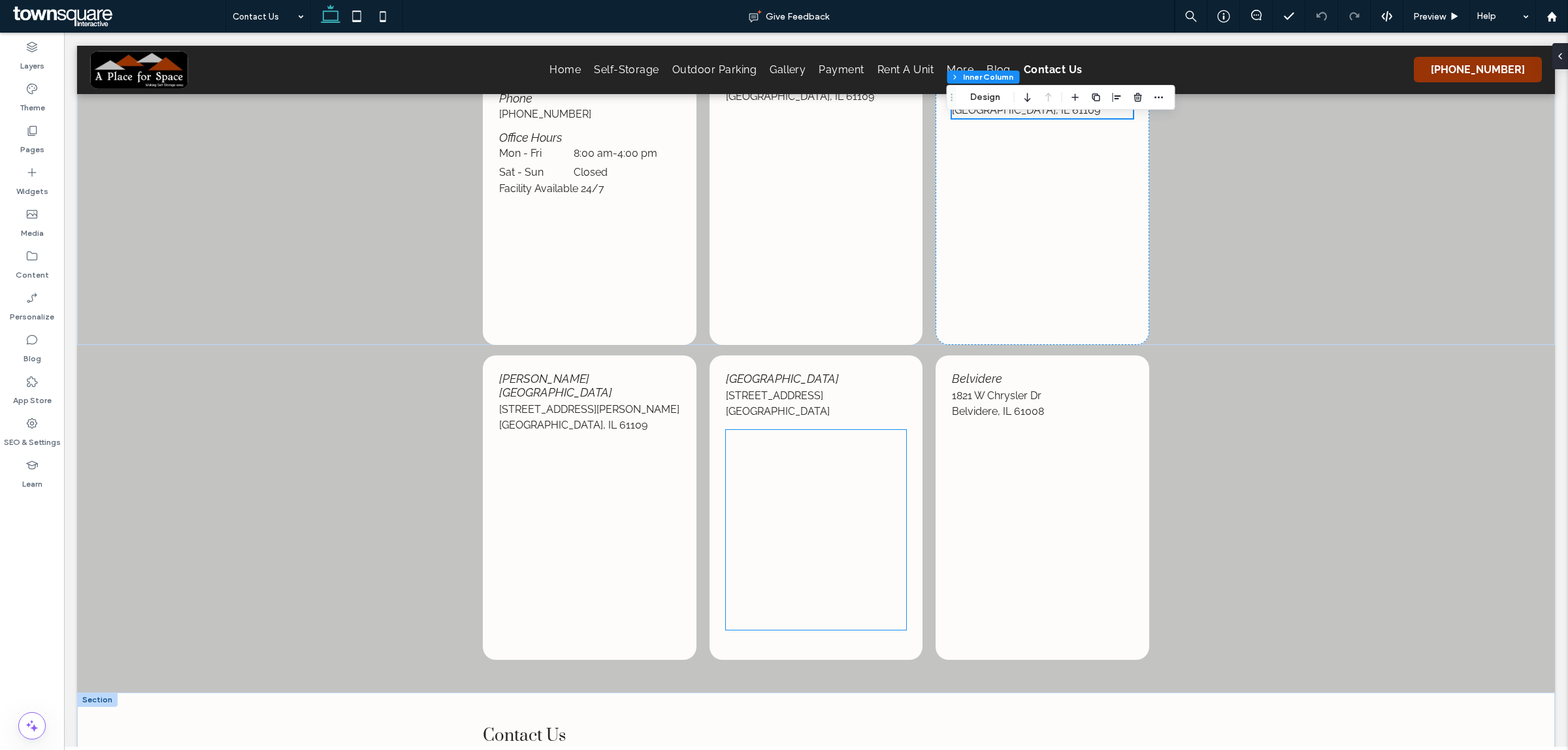
scroll to position [262, 0]
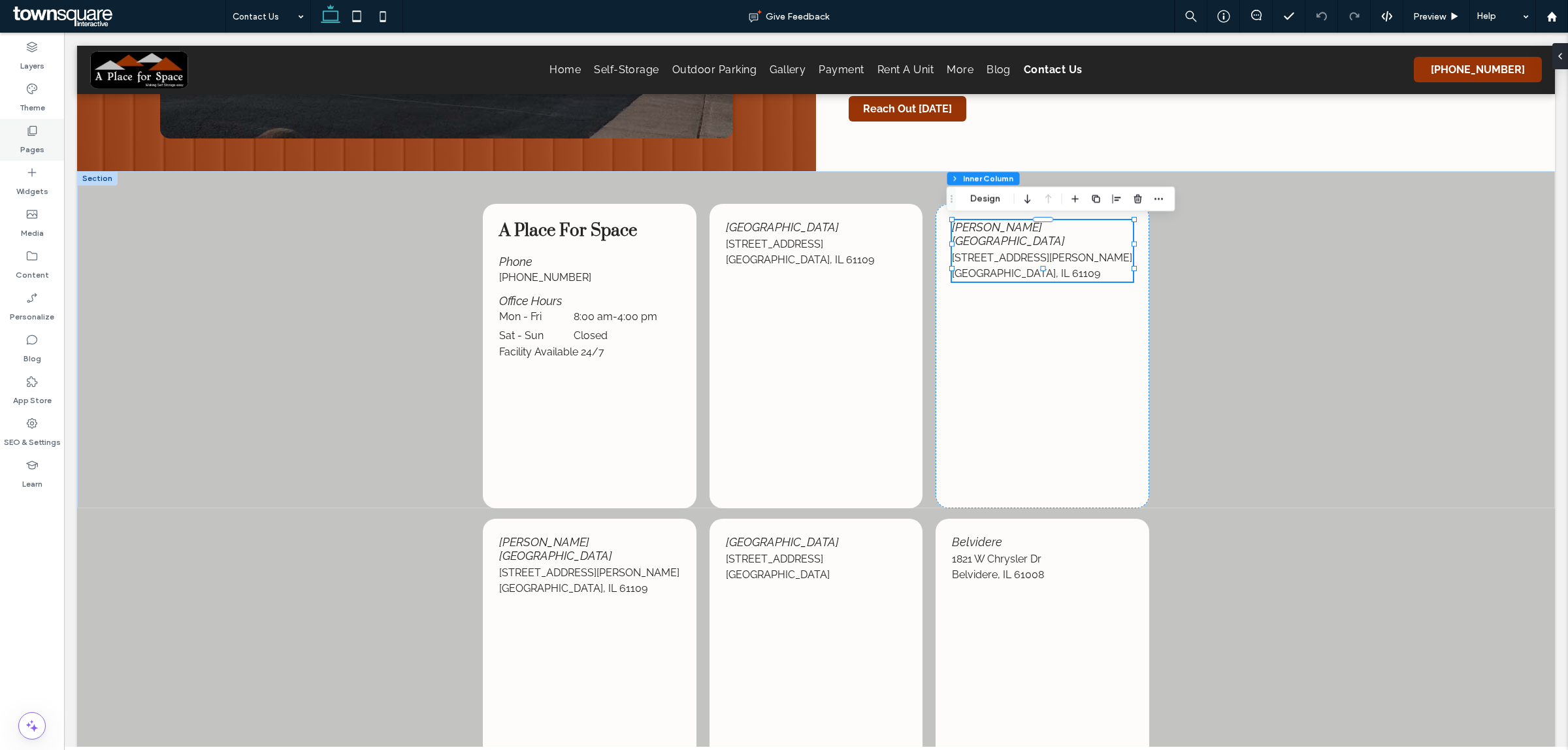
click at [27, 139] on label "Pages" at bounding box center [32, 147] width 24 height 18
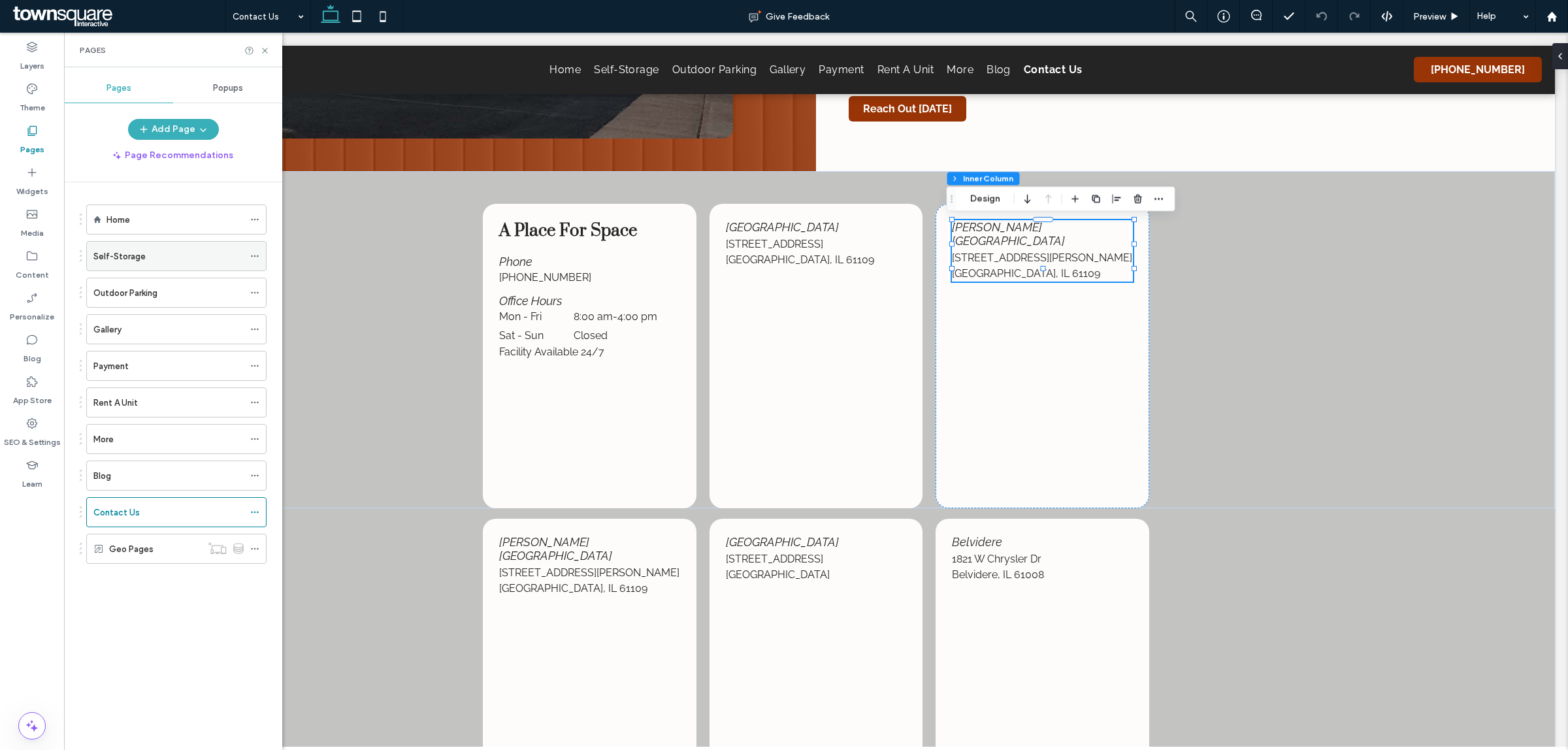
click at [158, 262] on div "Self-Storage" at bounding box center [168, 257] width 150 height 14
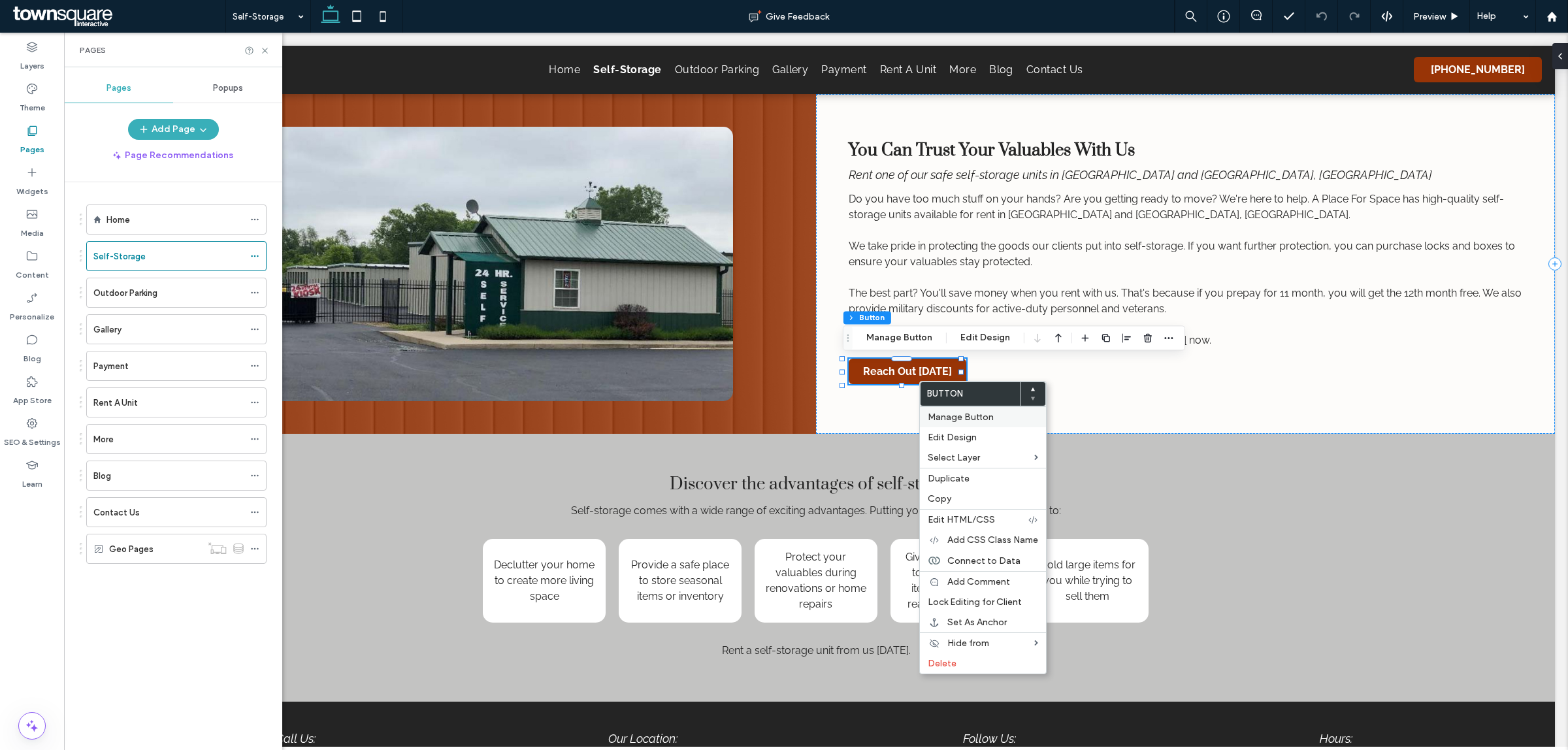
click at [961, 423] on span "Manage Button" at bounding box center [961, 417] width 66 height 11
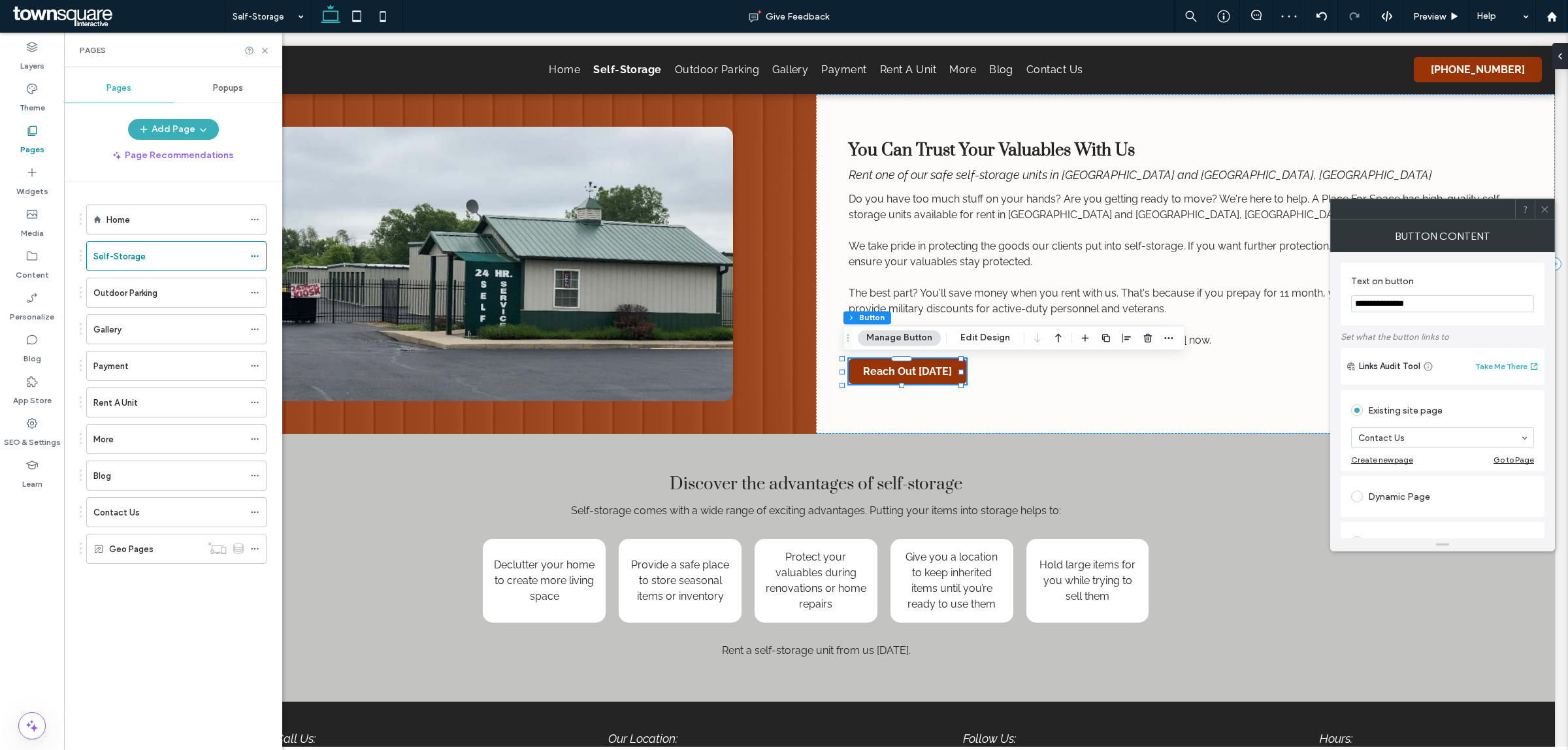
click at [1520, 413] on div "Existing site page" at bounding box center [1442, 410] width 183 height 21
click at [1543, 214] on icon at bounding box center [1544, 210] width 10 height 10
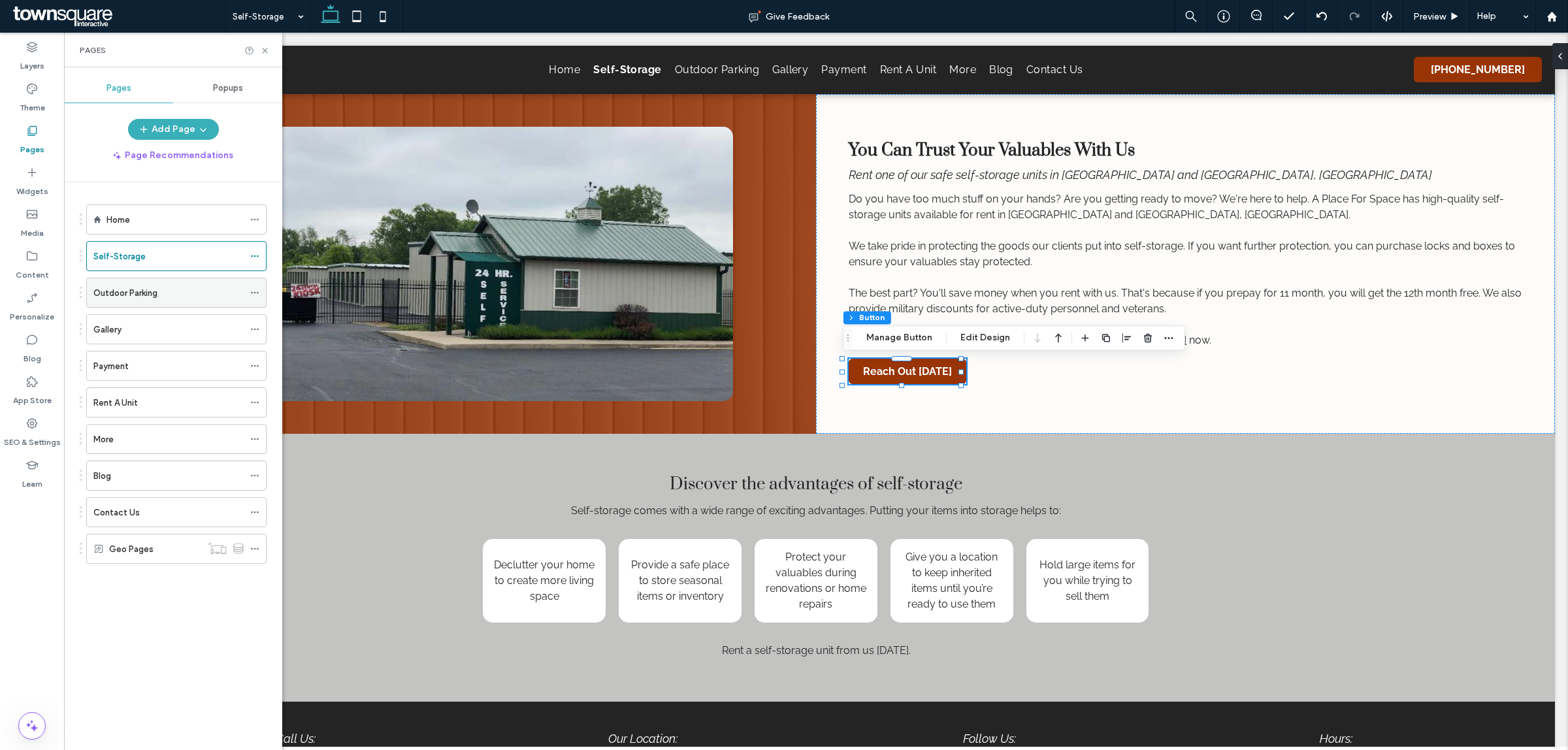
click at [124, 286] on label "Outdoor Parking" at bounding box center [125, 293] width 64 height 23
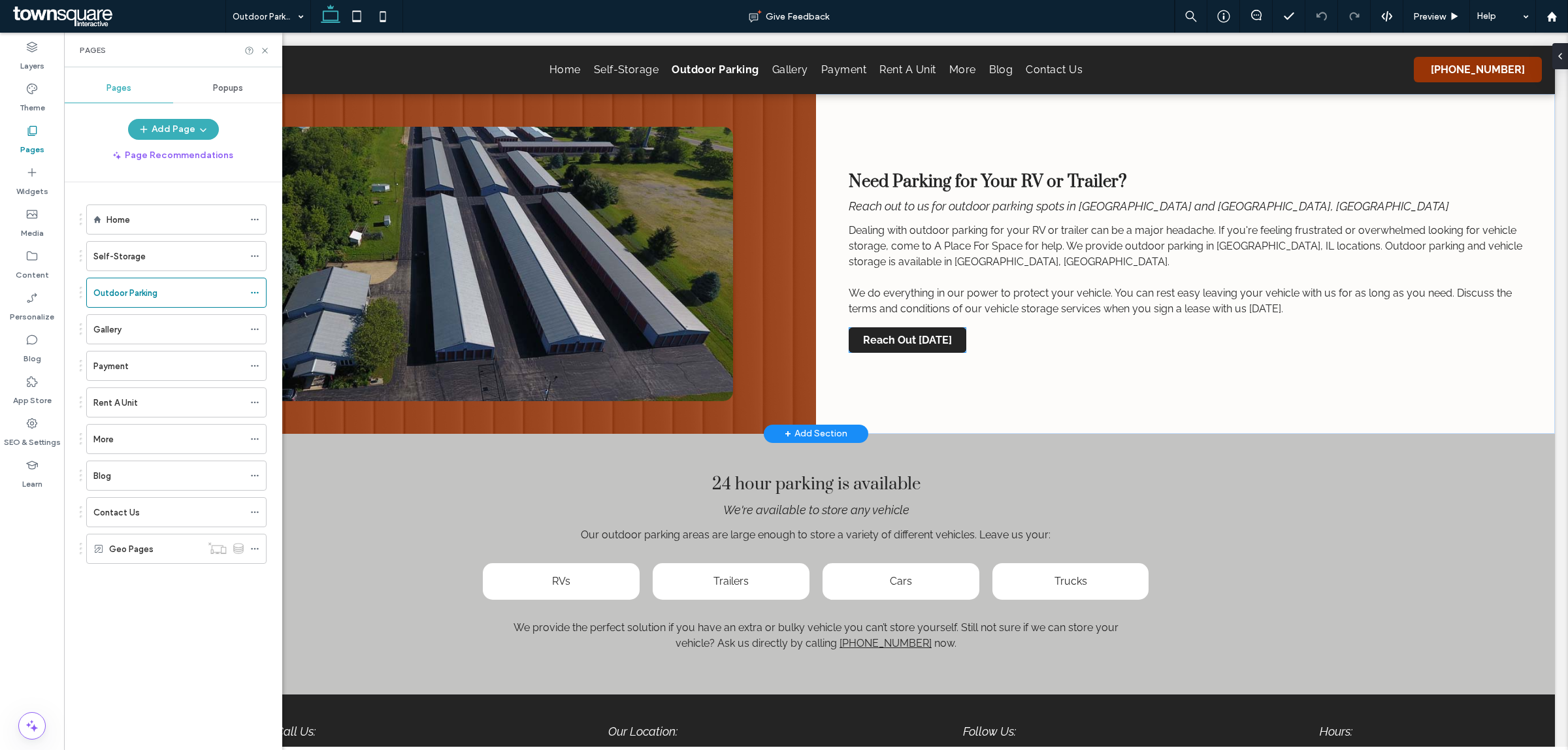
click at [885, 348] on span "Reach Out [DATE]" at bounding box center [907, 340] width 98 height 25
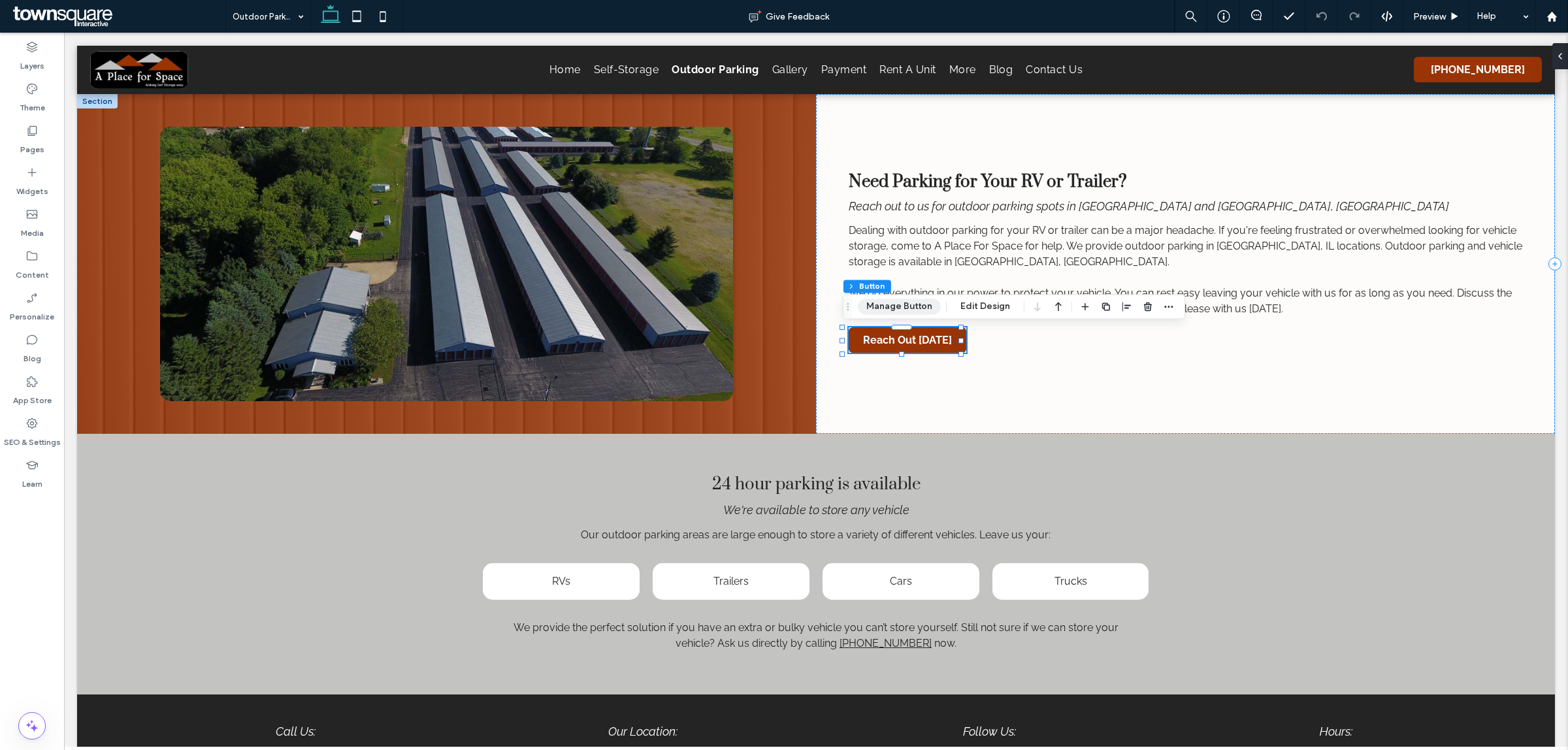
click at [900, 311] on button "Manage Button" at bounding box center [899, 307] width 83 height 15
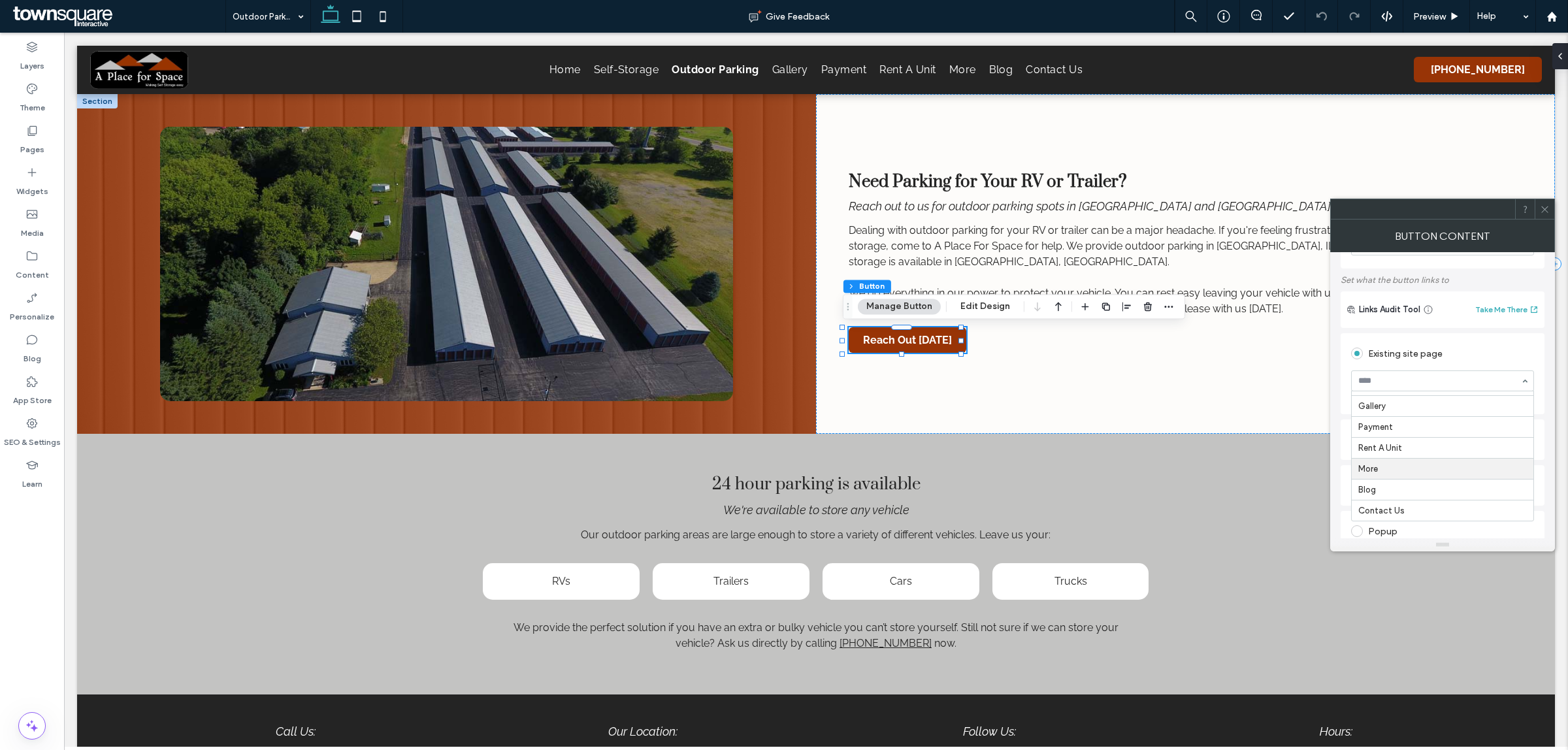
scroll to position [81, 0]
click at [1500, 339] on div "Existing site page" at bounding box center [1442, 329] width 183 height 21
click at [1541, 205] on icon at bounding box center [1544, 210] width 10 height 10
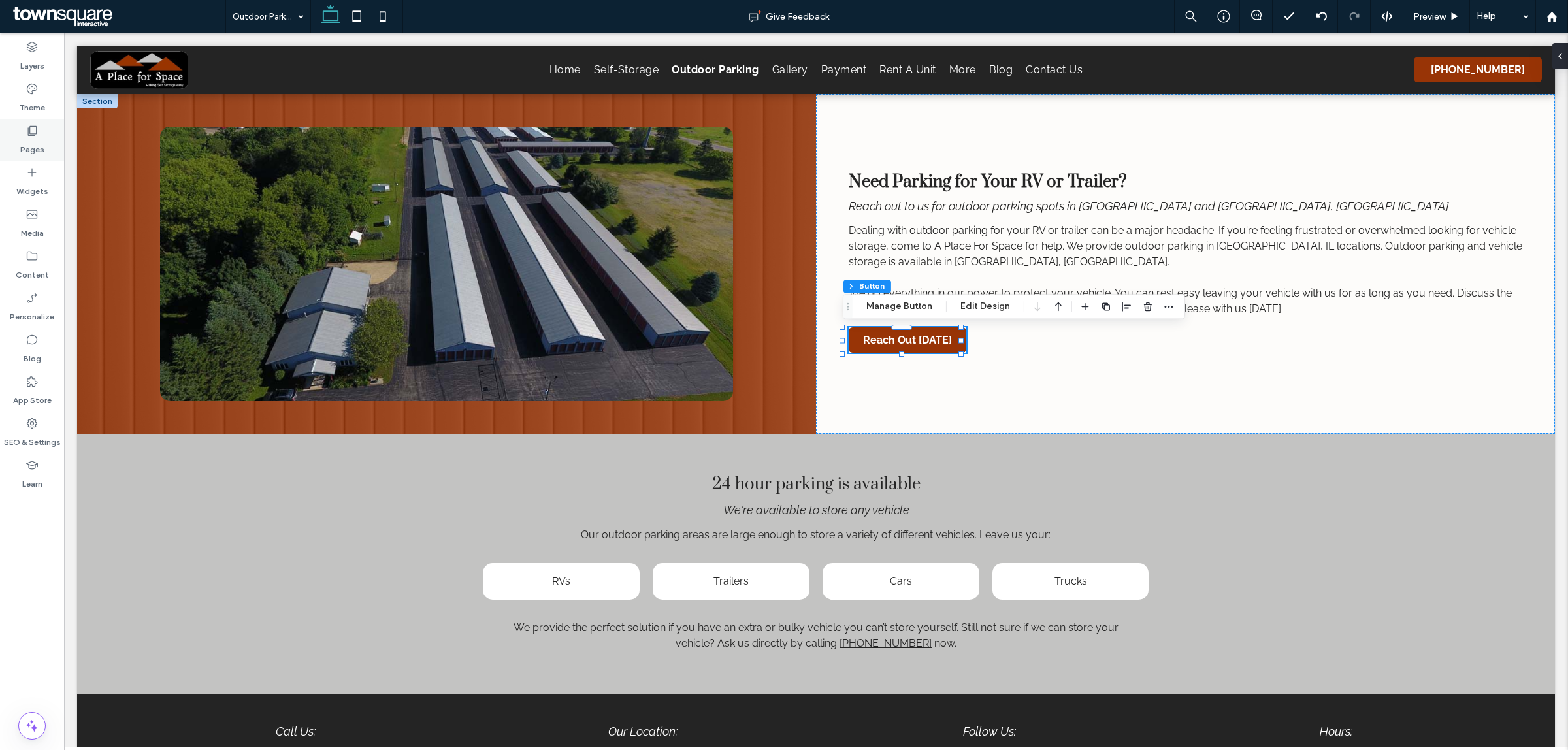
click at [16, 130] on div "Pages" at bounding box center [32, 140] width 64 height 42
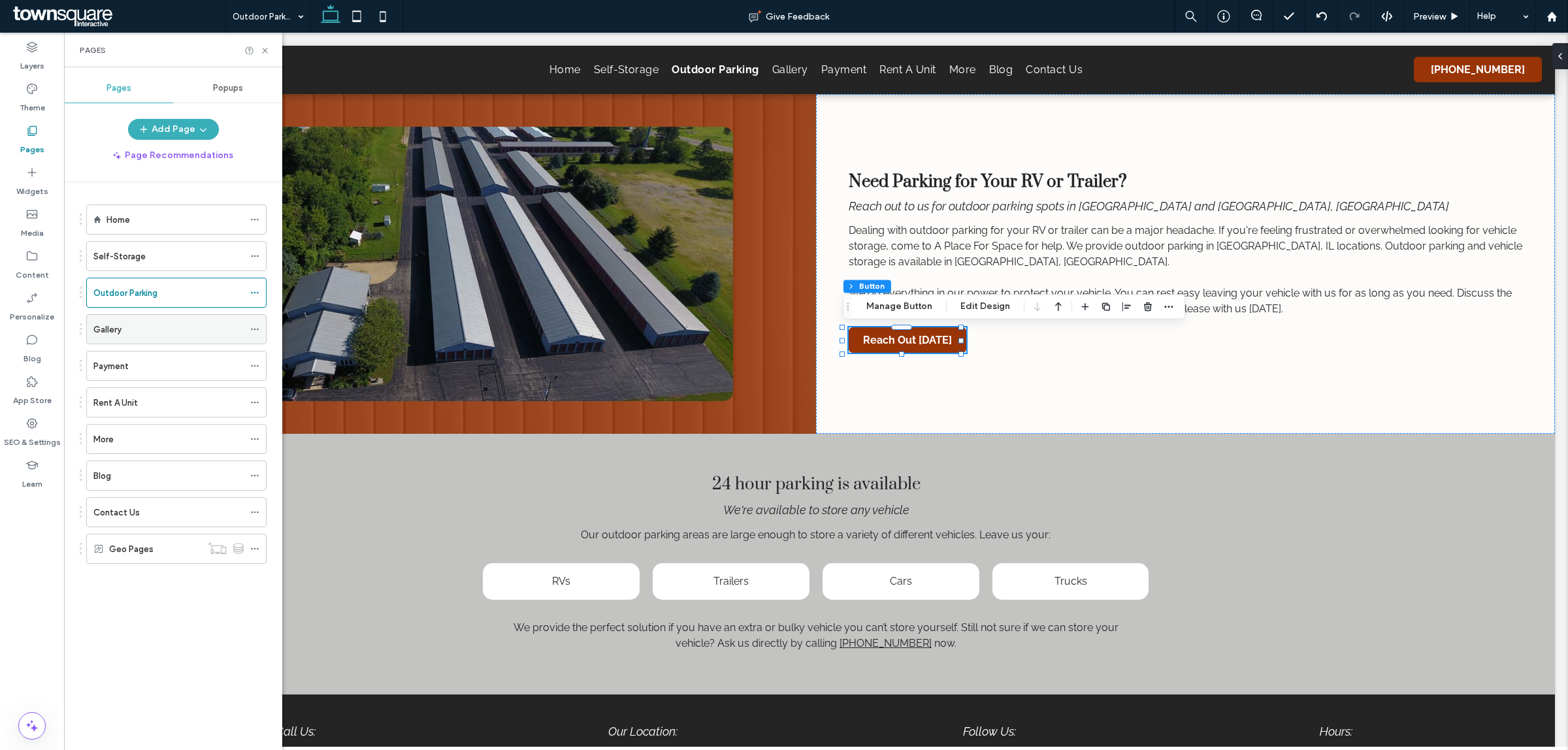
click at [157, 332] on div "Gallery" at bounding box center [168, 330] width 150 height 14
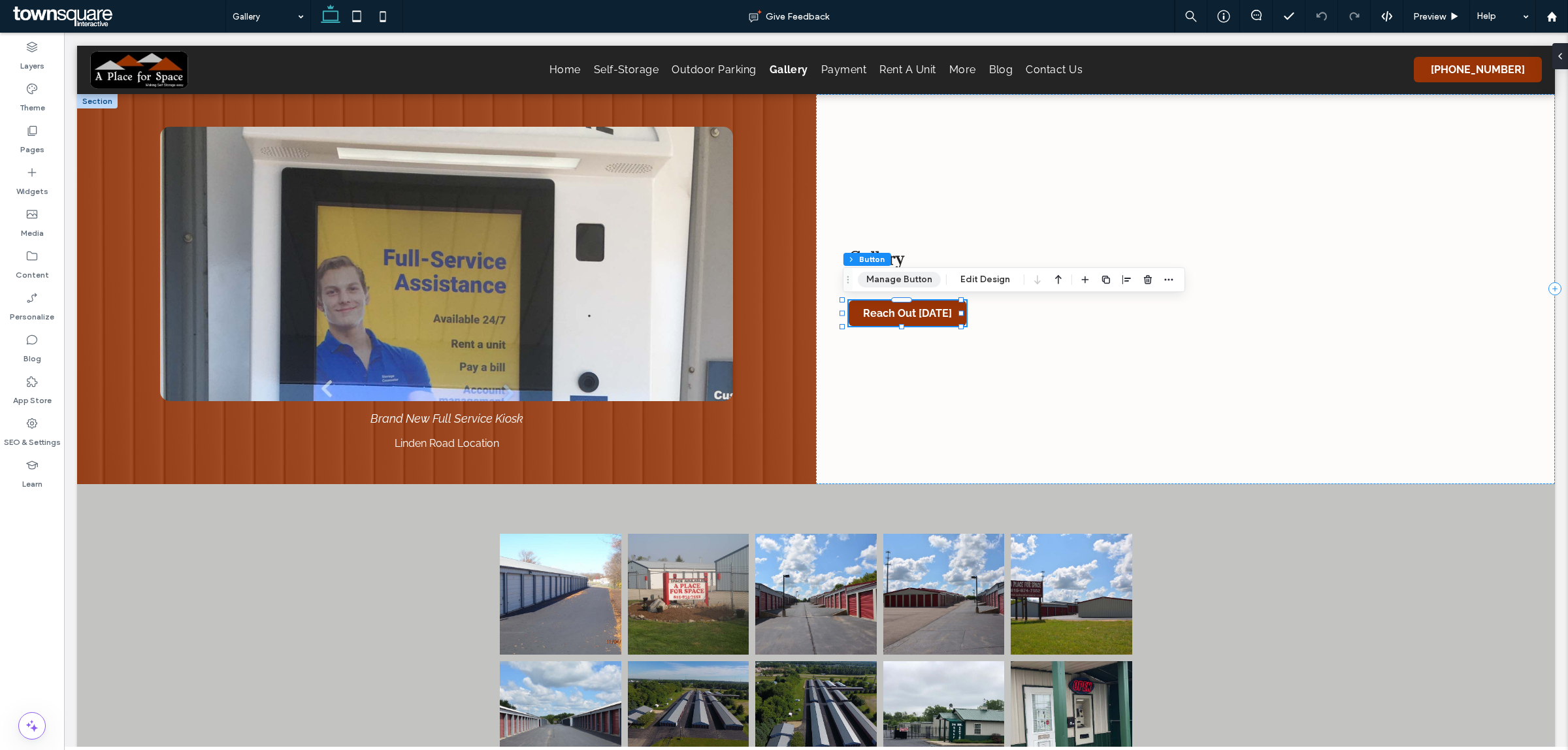
click at [886, 276] on button "Manage Button" at bounding box center [899, 279] width 83 height 15
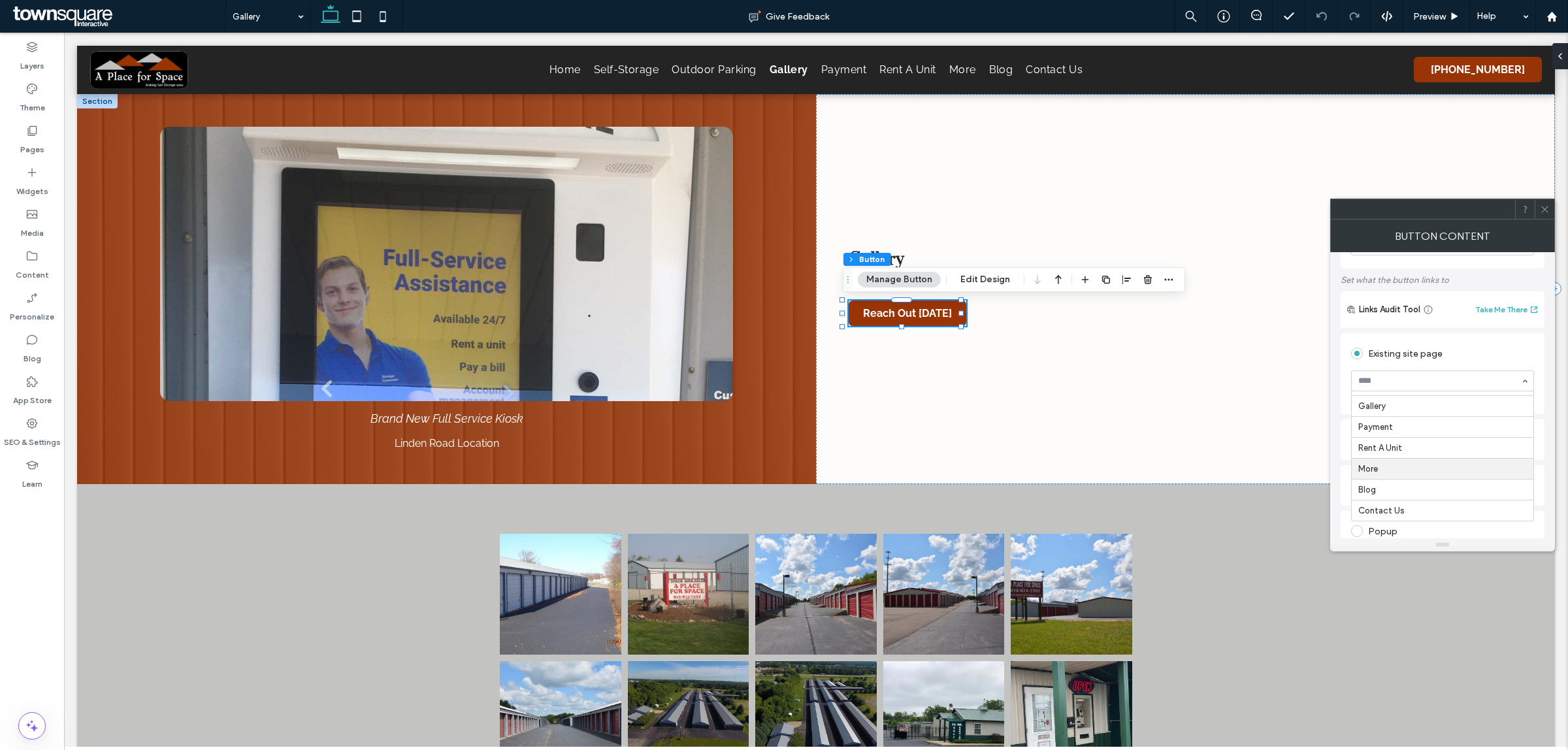
scroll to position [81, 0]
click at [1512, 337] on div "Existing site page" at bounding box center [1442, 329] width 183 height 21
click at [1548, 213] on icon at bounding box center [1544, 210] width 10 height 10
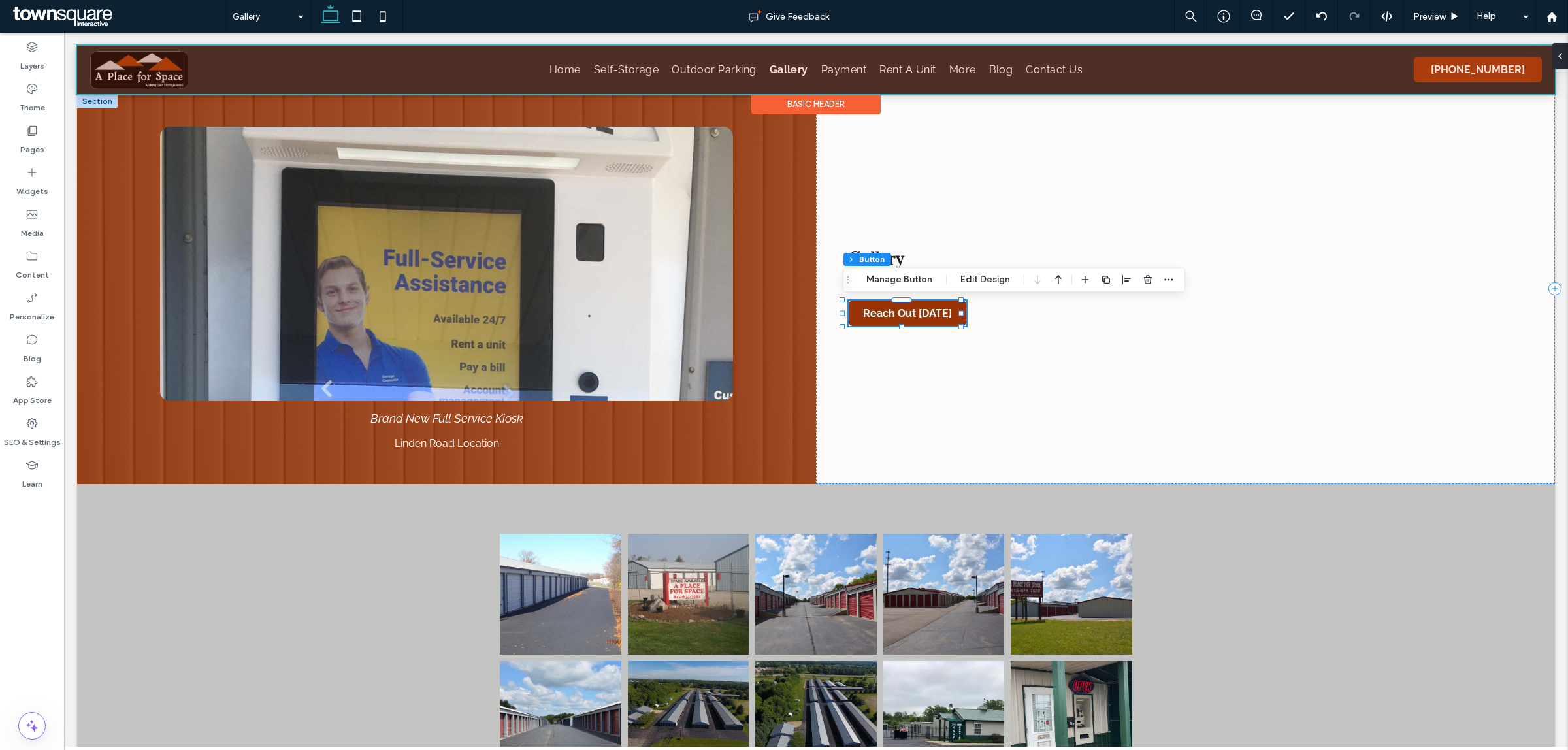
click at [841, 67] on div at bounding box center [816, 69] width 1478 height 48
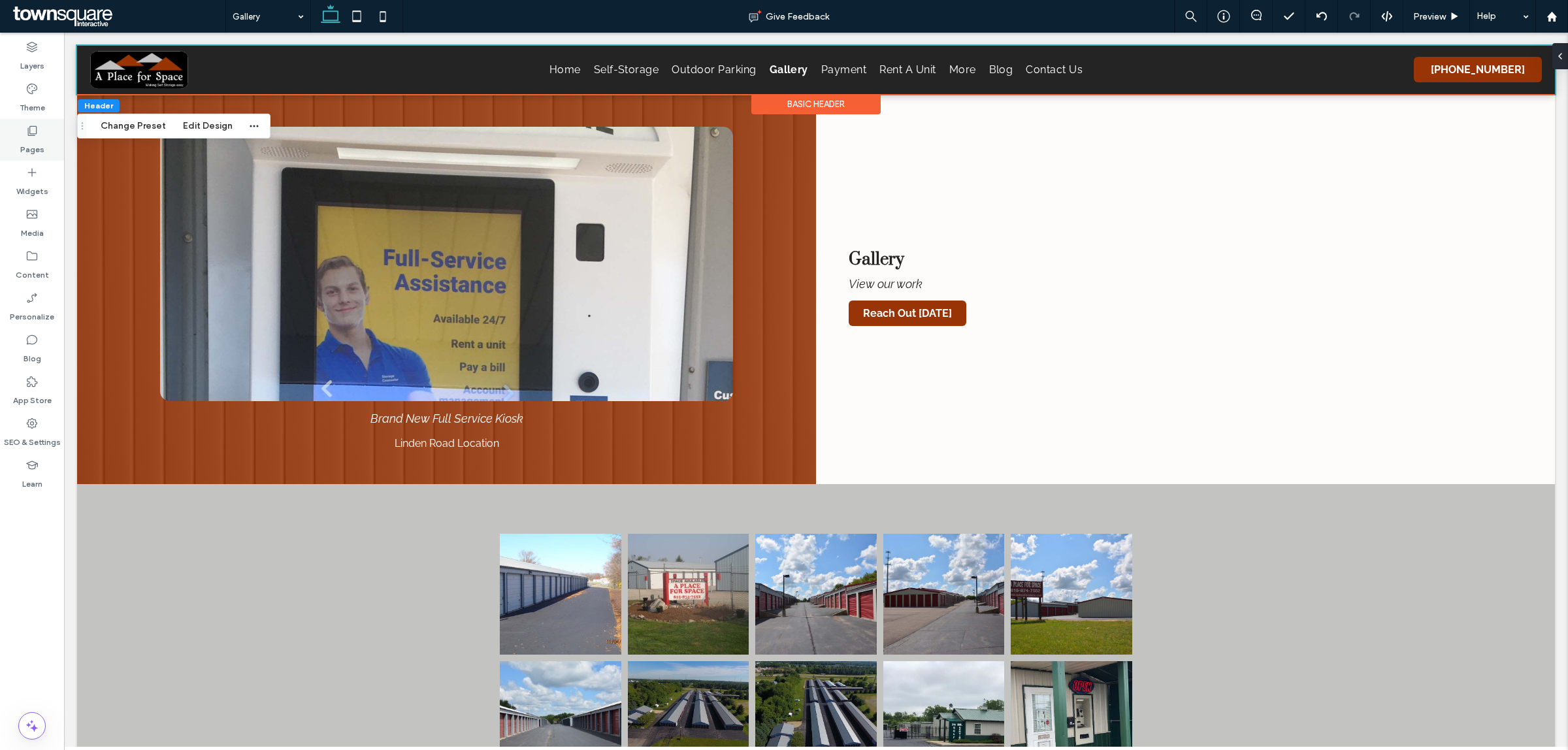
click at [29, 132] on icon at bounding box center [32, 130] width 13 height 13
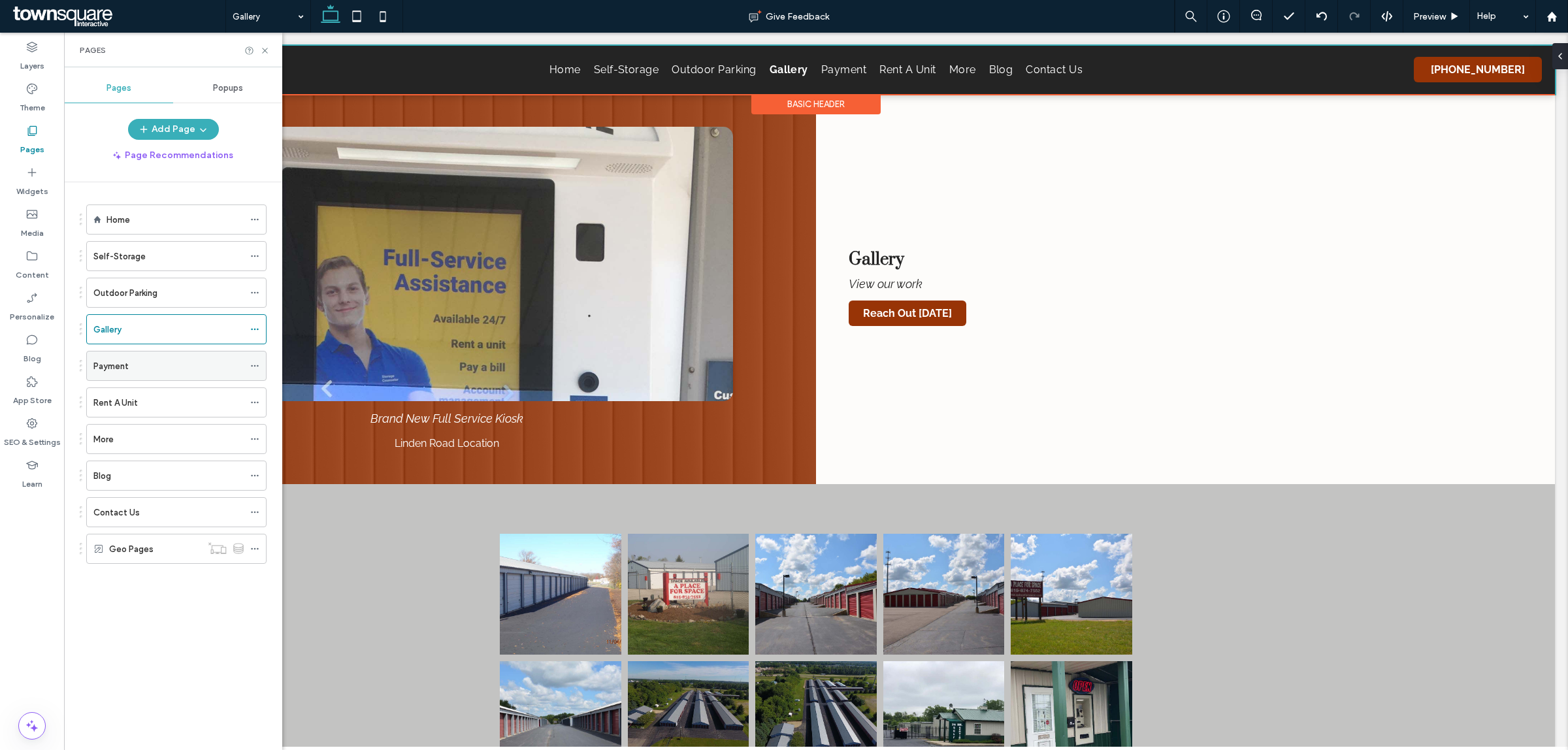
click at [163, 367] on div "Payment" at bounding box center [168, 366] width 150 height 14
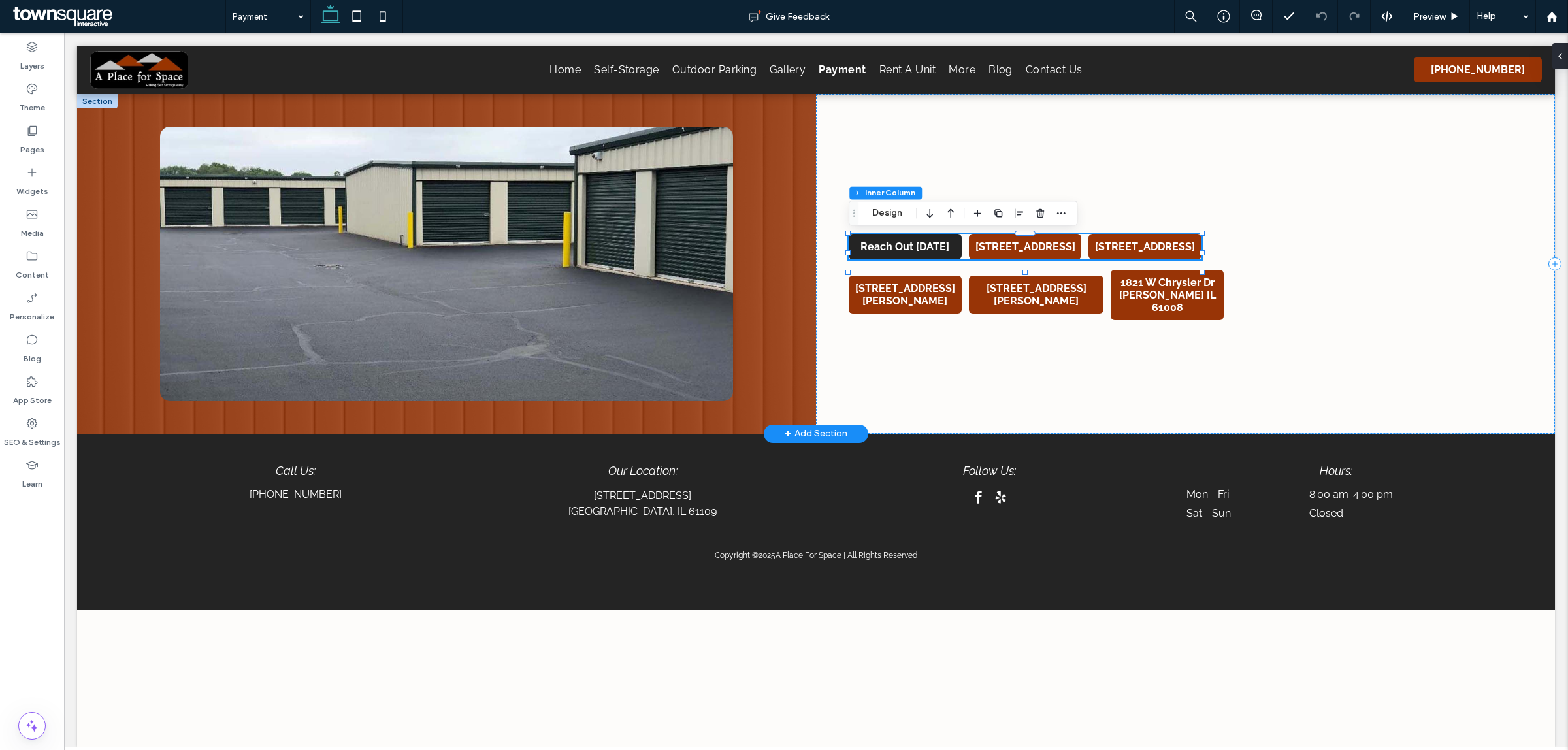
click at [903, 252] on span "Reach Out [DATE]" at bounding box center [905, 246] width 98 height 25
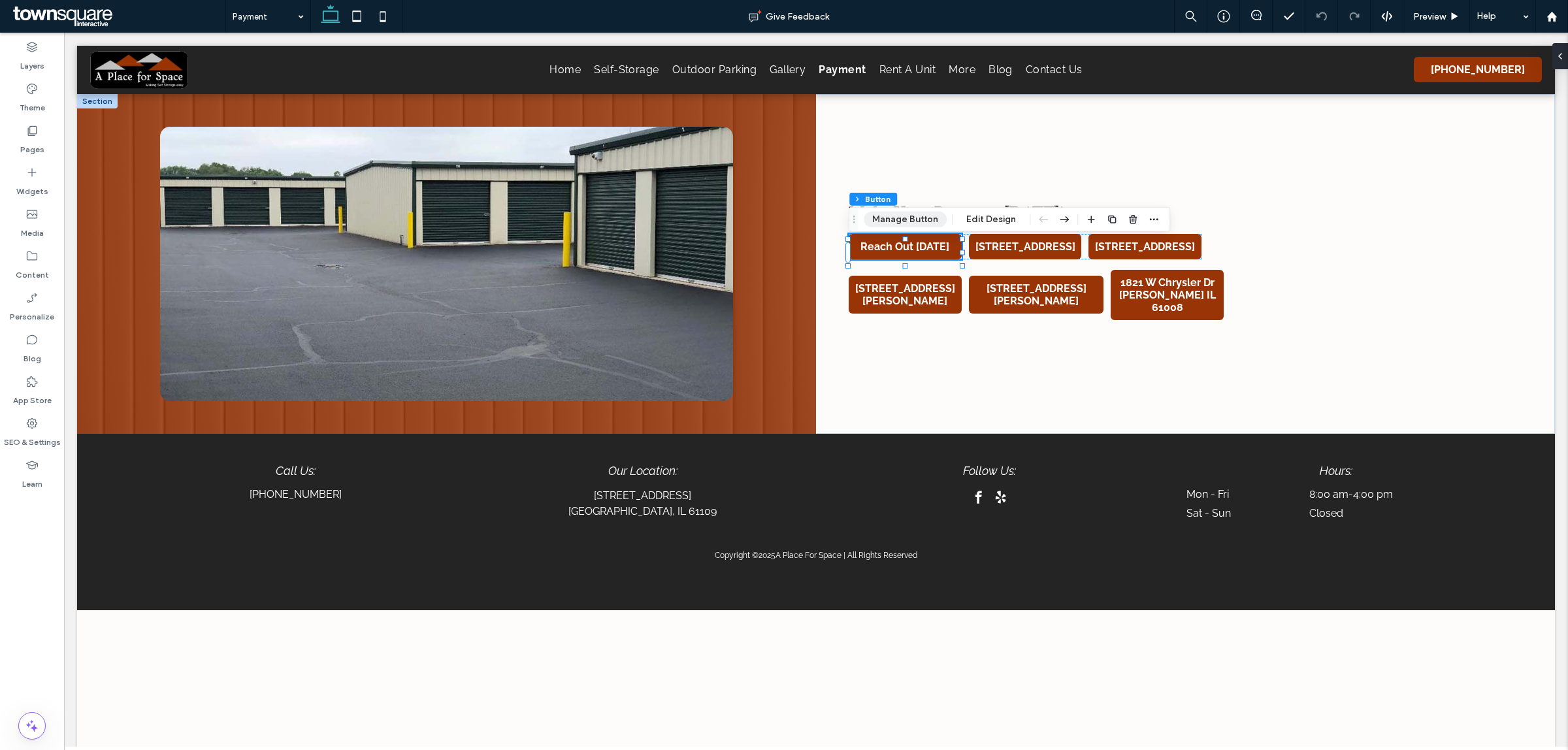
click at [886, 223] on button "Manage Button" at bounding box center [905, 220] width 83 height 15
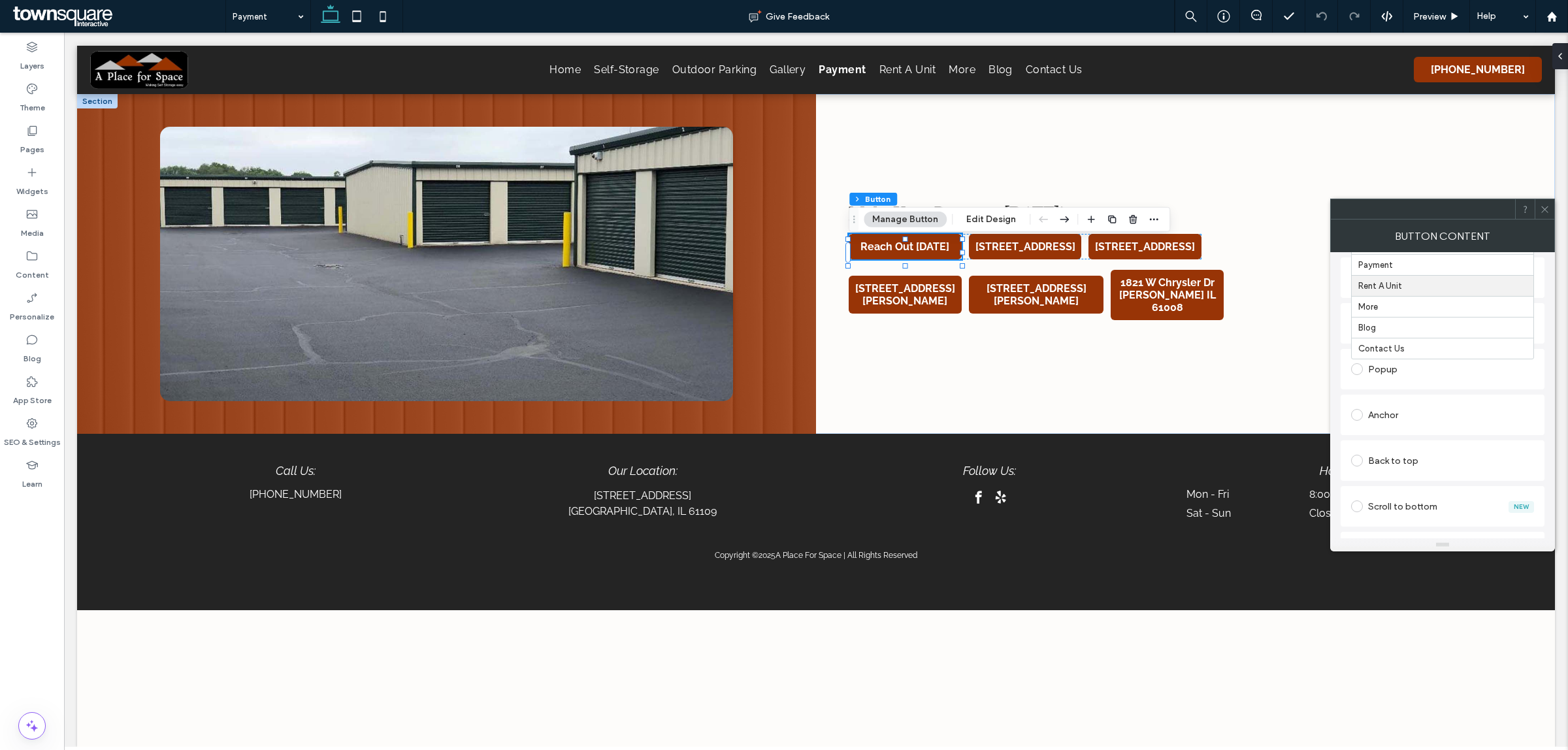
scroll to position [245, 0]
